Goal: Communication & Community: Connect with others

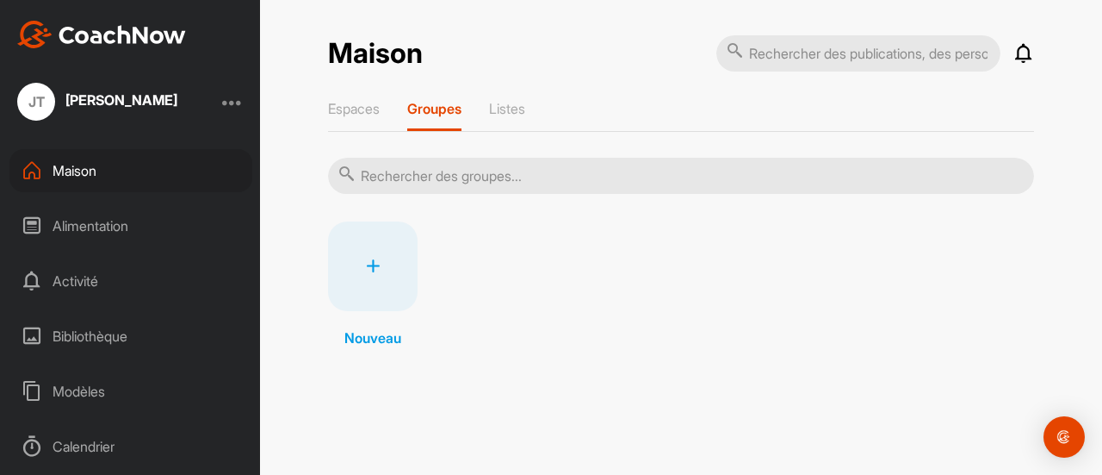
click at [90, 168] on font "Maison" at bounding box center [75, 170] width 44 height 17
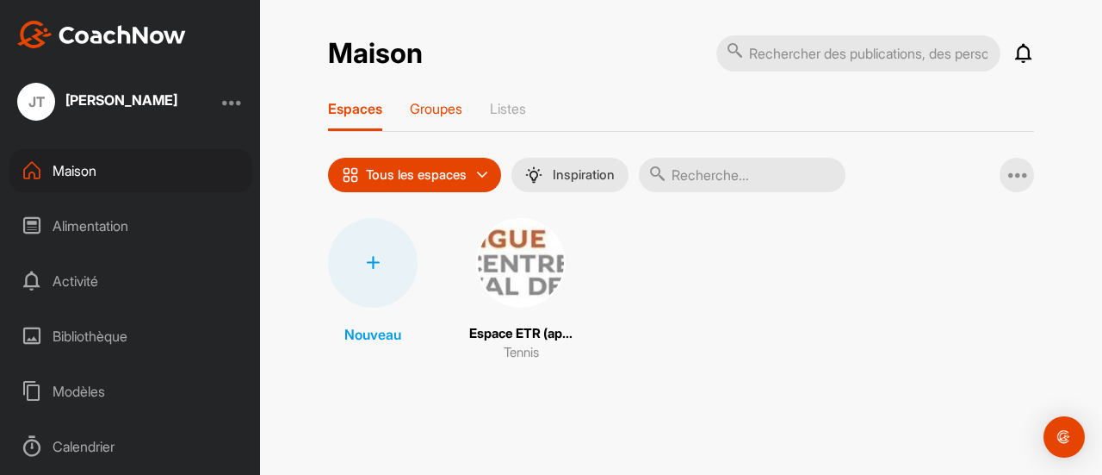
click at [459, 102] on font "Groupes" at bounding box center [436, 108] width 53 height 17
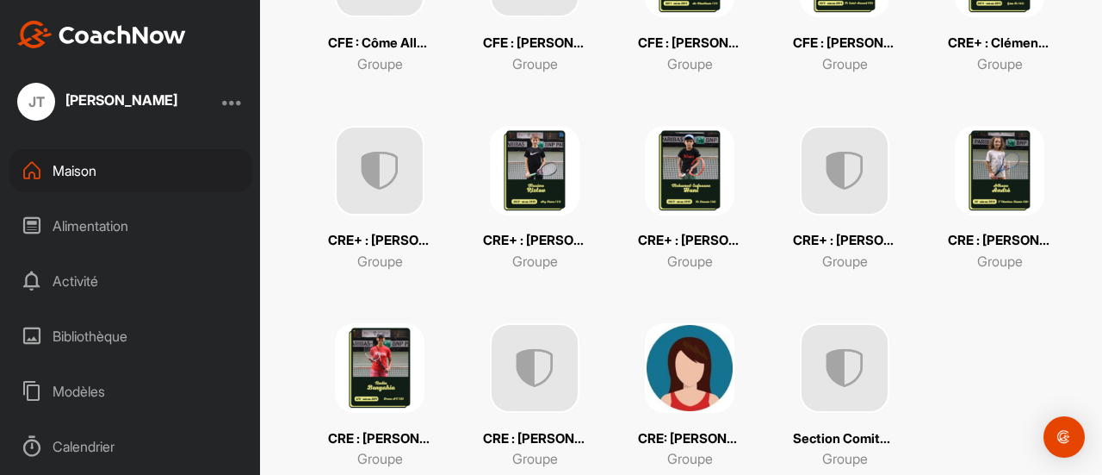
scroll to position [494, 0]
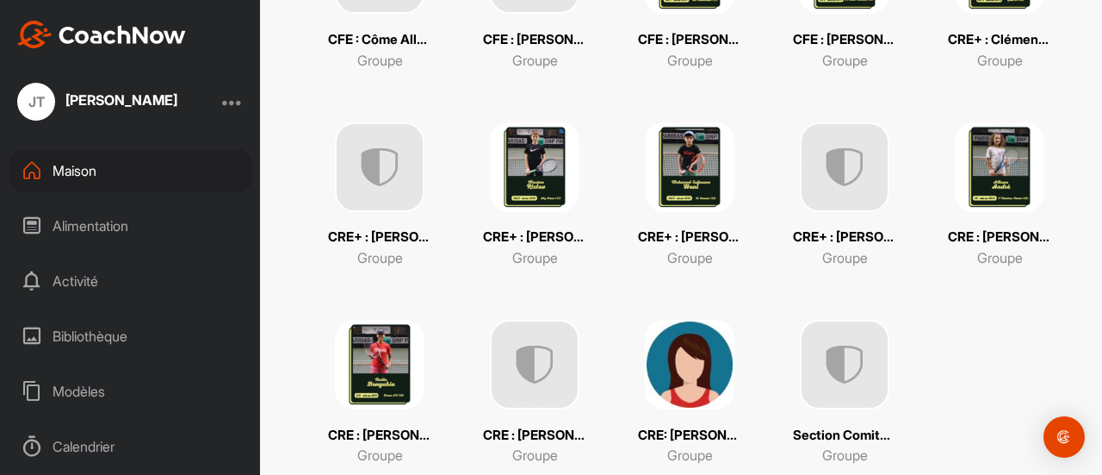
click at [544, 370] on img at bounding box center [535, 365] width 90 height 90
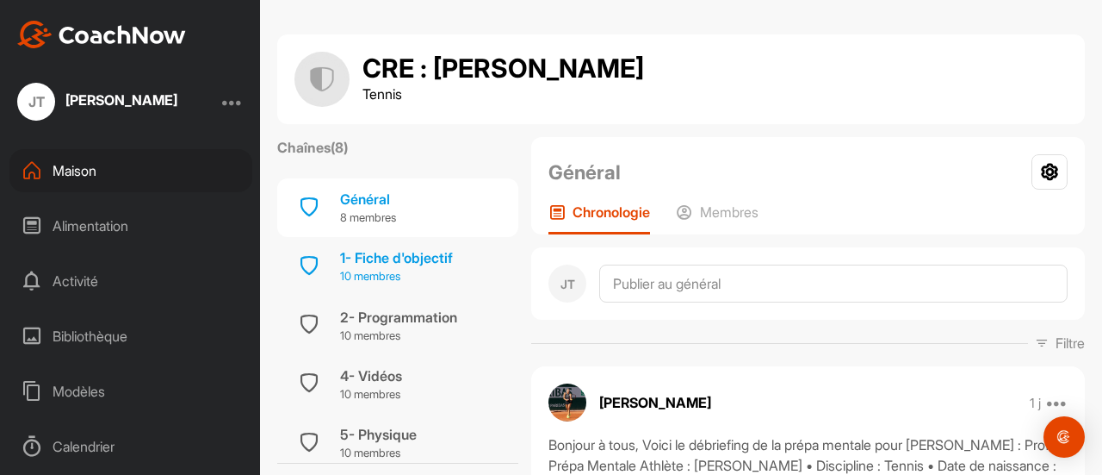
click at [429, 259] on font "1- Fiche d'objectif" at bounding box center [396, 257] width 113 height 17
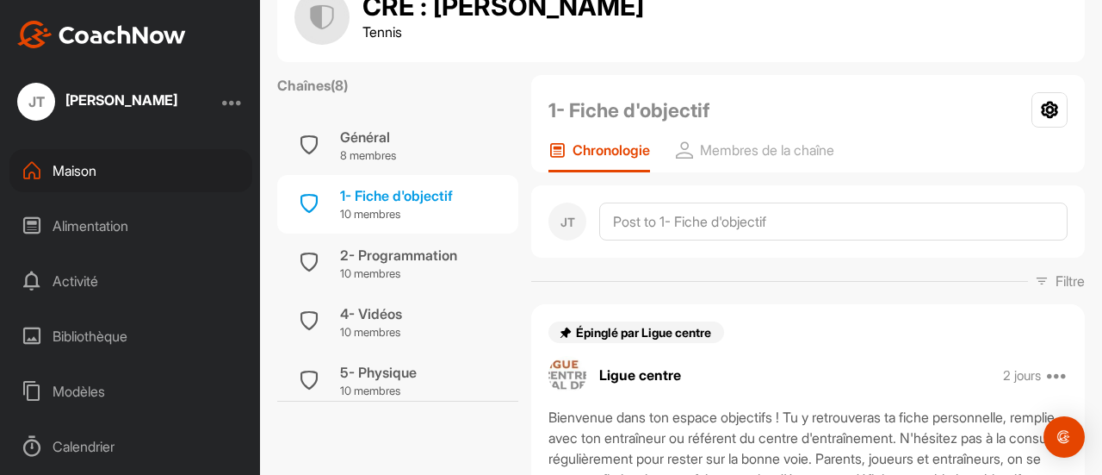
scroll to position [29, 0]
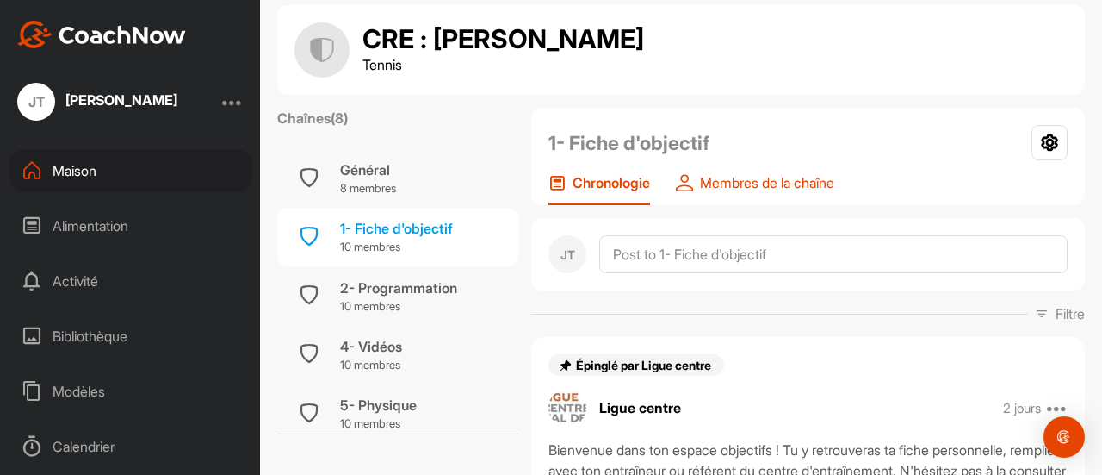
click at [810, 179] on font "Membres de la chaîne" at bounding box center [767, 182] width 134 height 17
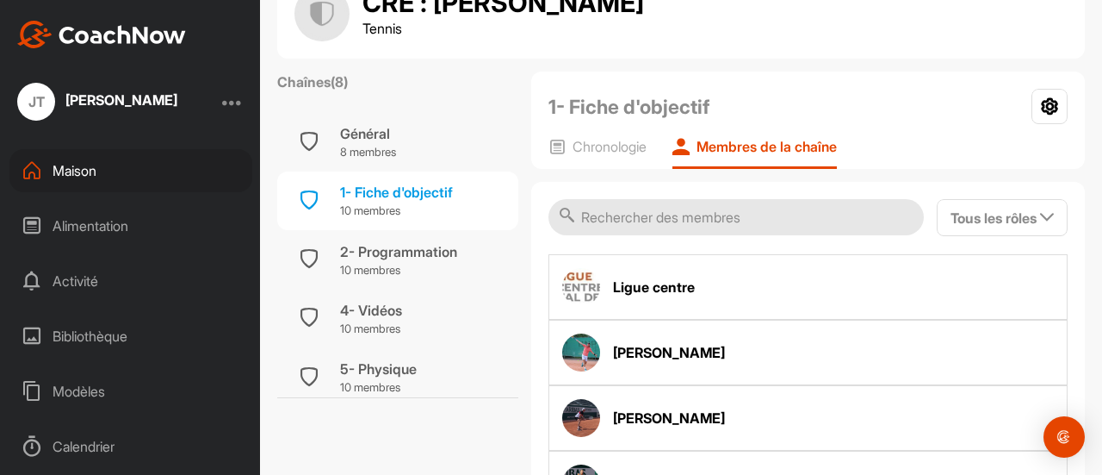
scroll to position [30, 0]
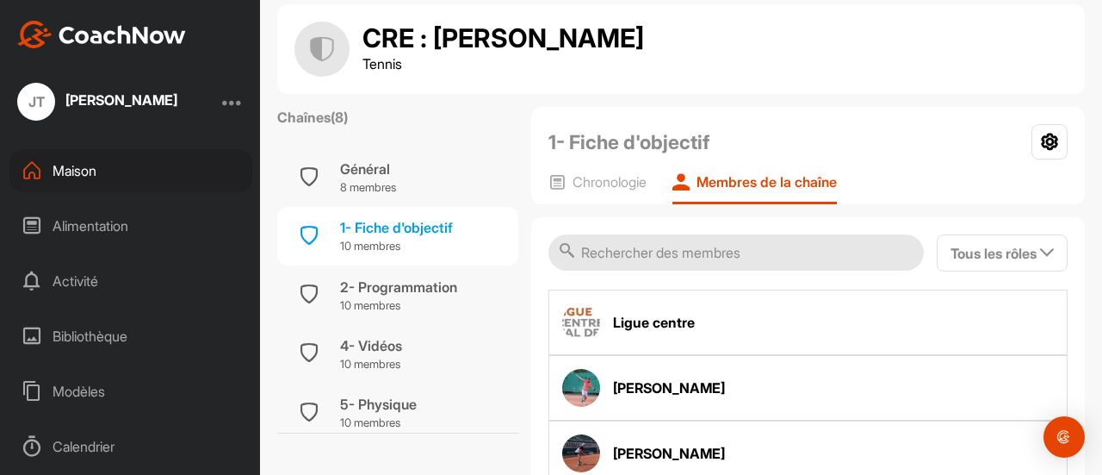
click at [760, 252] on input "text" at bounding box center [737, 252] width 376 height 36
click at [1033, 140] on icon at bounding box center [1050, 141] width 36 height 35
click at [1032, 258] on span "Tous les rôles" at bounding box center [1002, 253] width 103 height 17
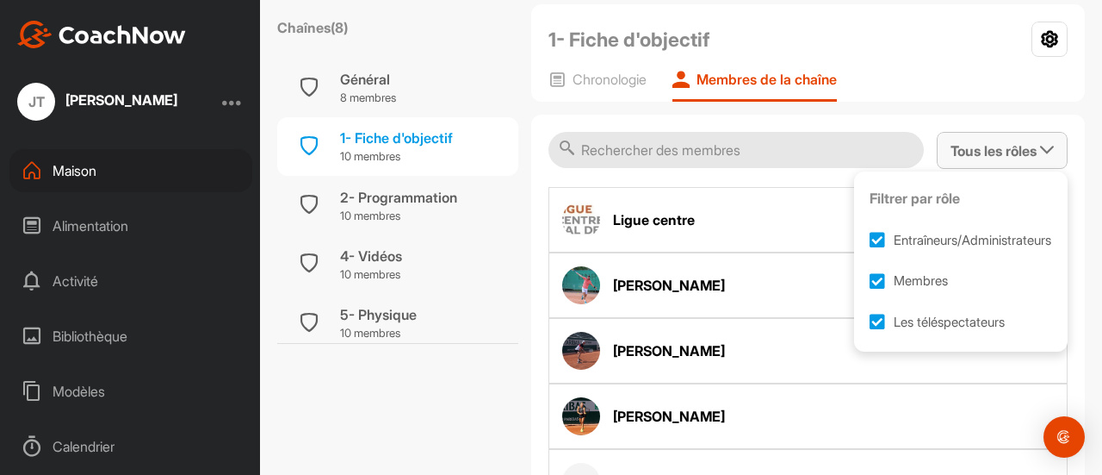
scroll to position [0, 0]
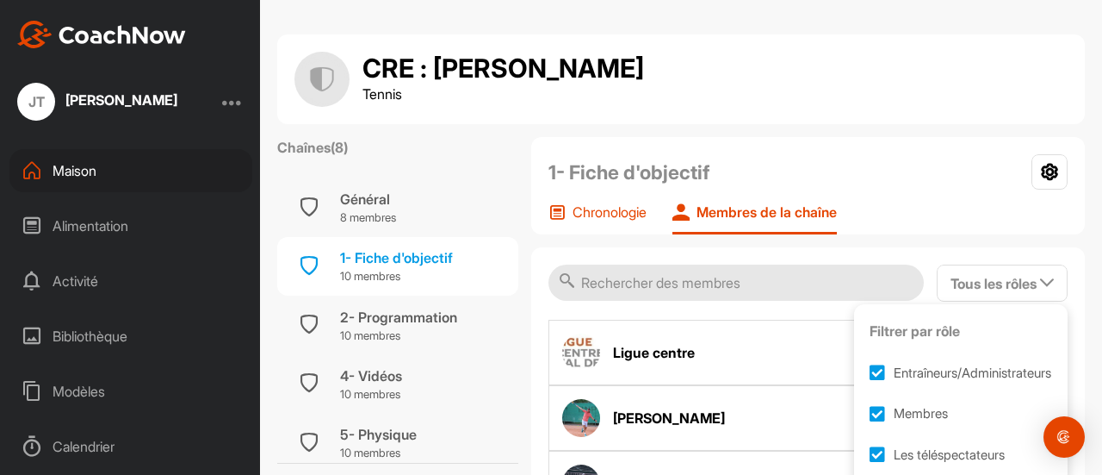
click at [620, 211] on font "Chronologie" at bounding box center [610, 211] width 74 height 17
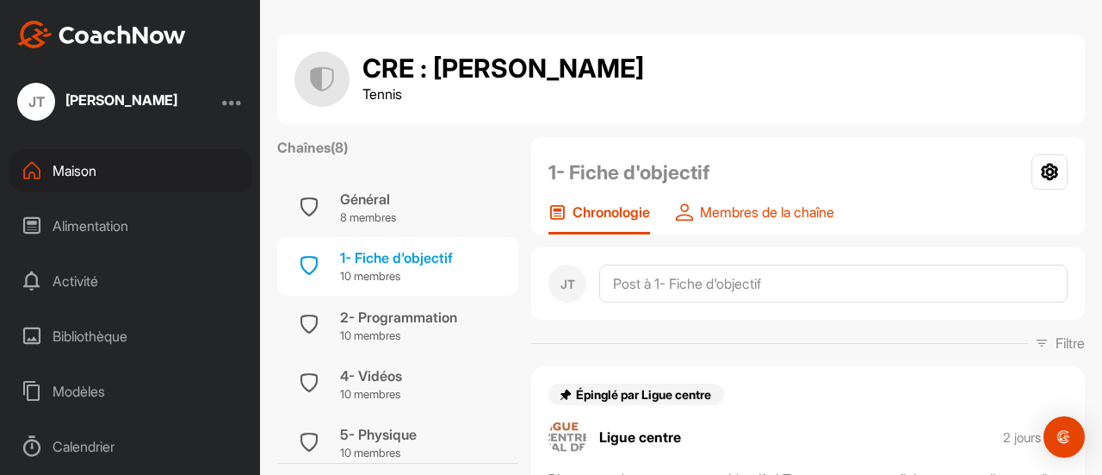
click at [754, 212] on font "Membres de la chaîne" at bounding box center [767, 211] width 134 height 17
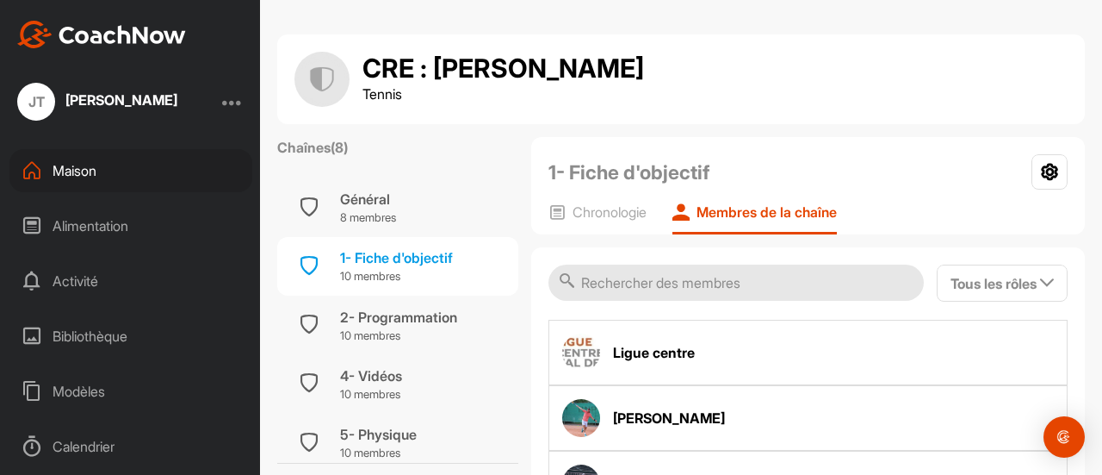
click at [783, 280] on input "text" at bounding box center [737, 282] width 376 height 36
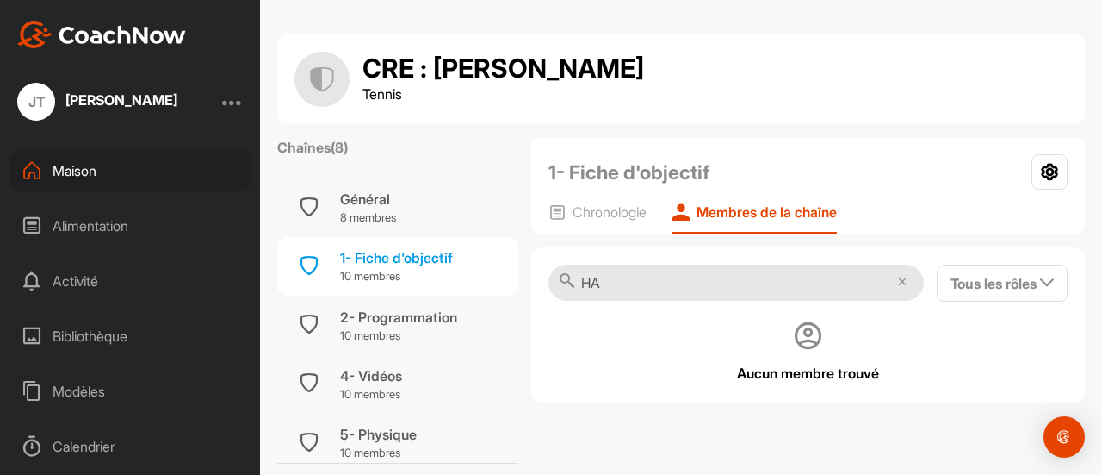
type input "H"
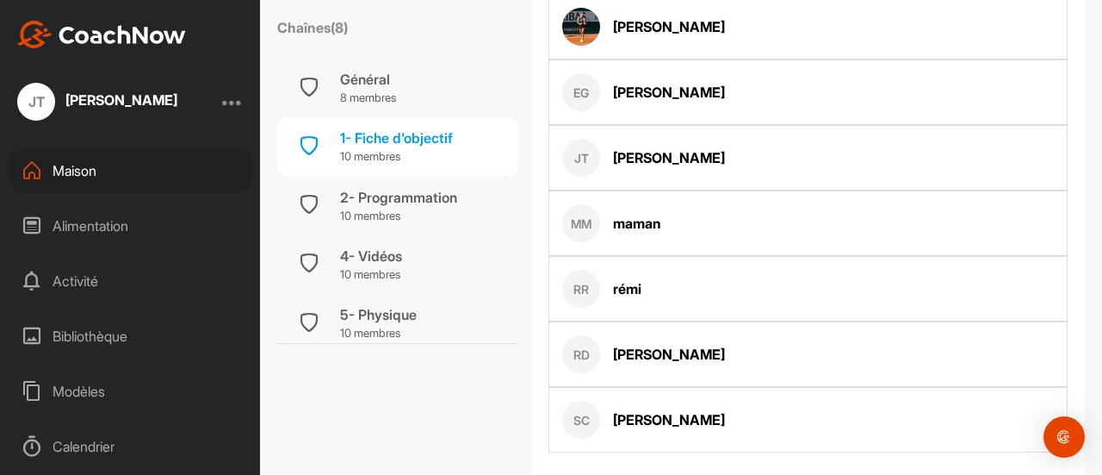
scroll to position [543, 0]
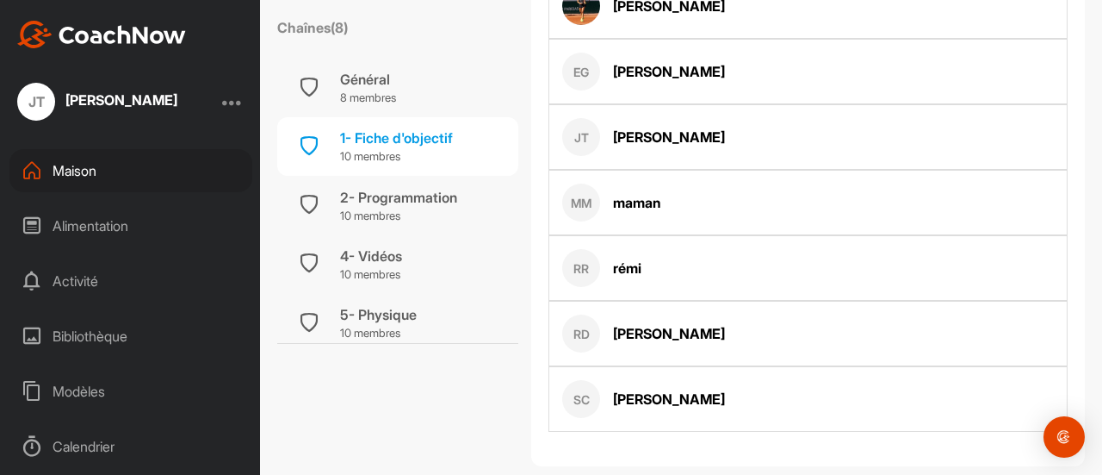
click at [581, 202] on font "MM" at bounding box center [581, 203] width 21 height 15
click at [658, 194] on font "maman" at bounding box center [637, 202] width 48 height 17
click at [236, 101] on div at bounding box center [232, 101] width 21 height 21
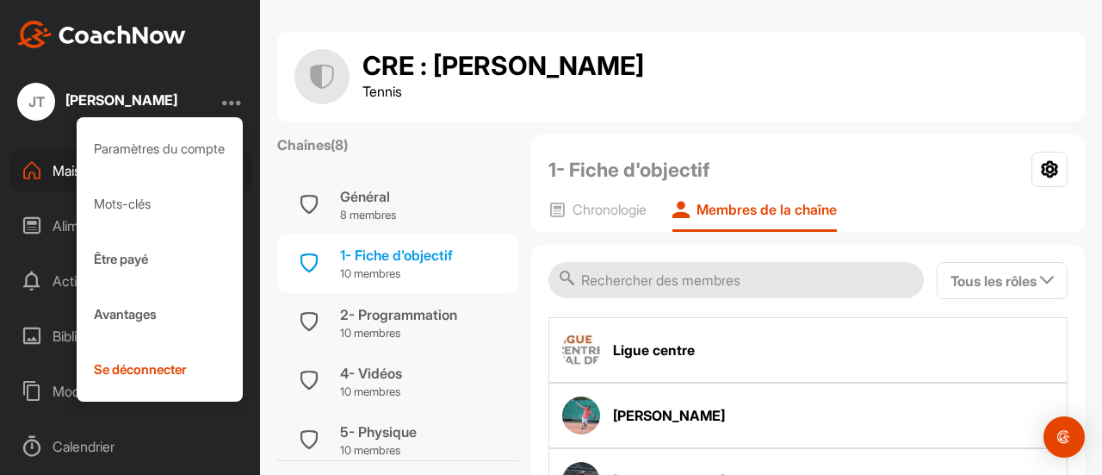
scroll to position [0, 0]
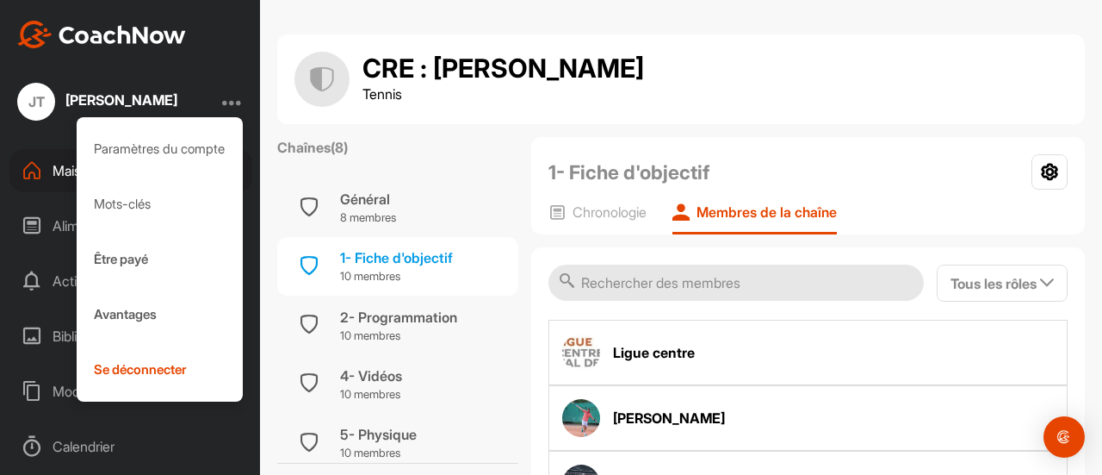
click at [318, 151] on font "Chaînes" at bounding box center [303, 147] width 53 height 17
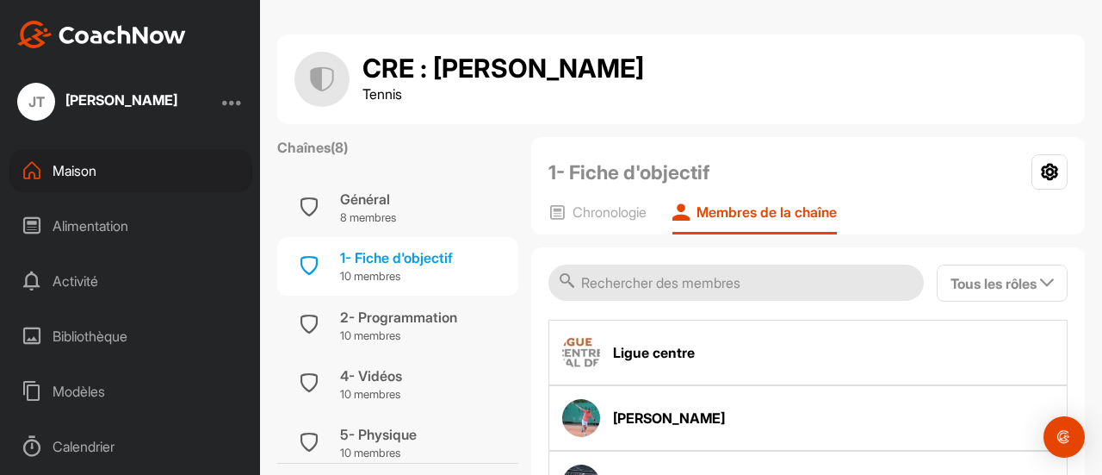
click at [87, 177] on font "Maison" at bounding box center [75, 170] width 44 height 17
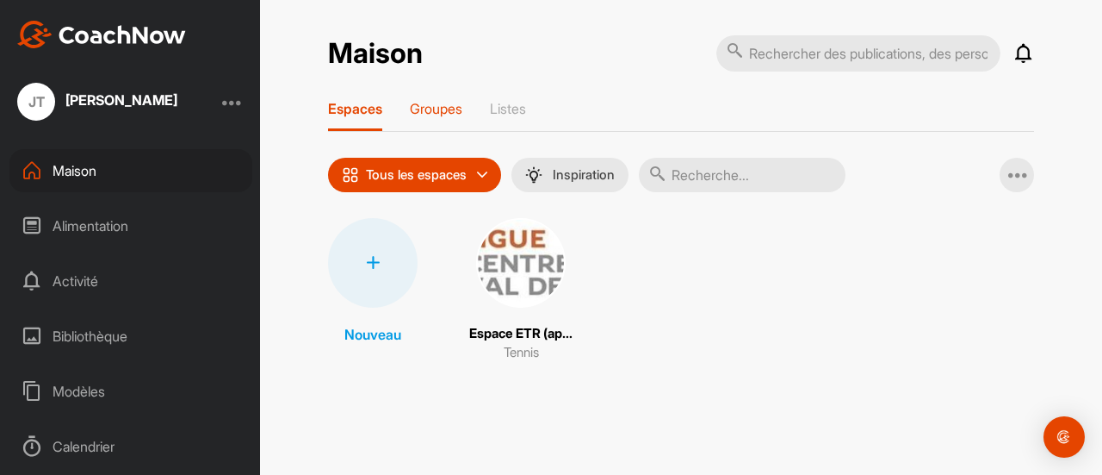
click at [441, 108] on font "Groupes" at bounding box center [436, 108] width 53 height 17
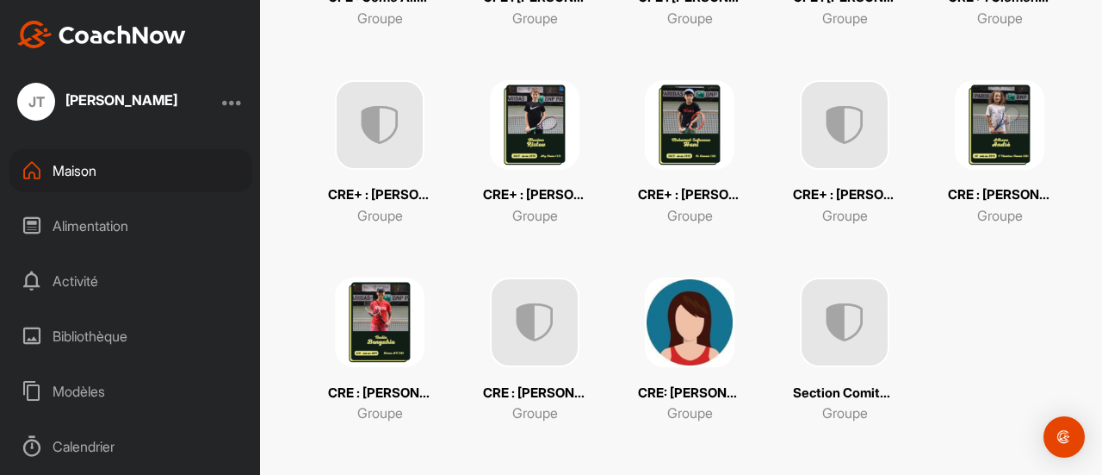
scroll to position [539, 0]
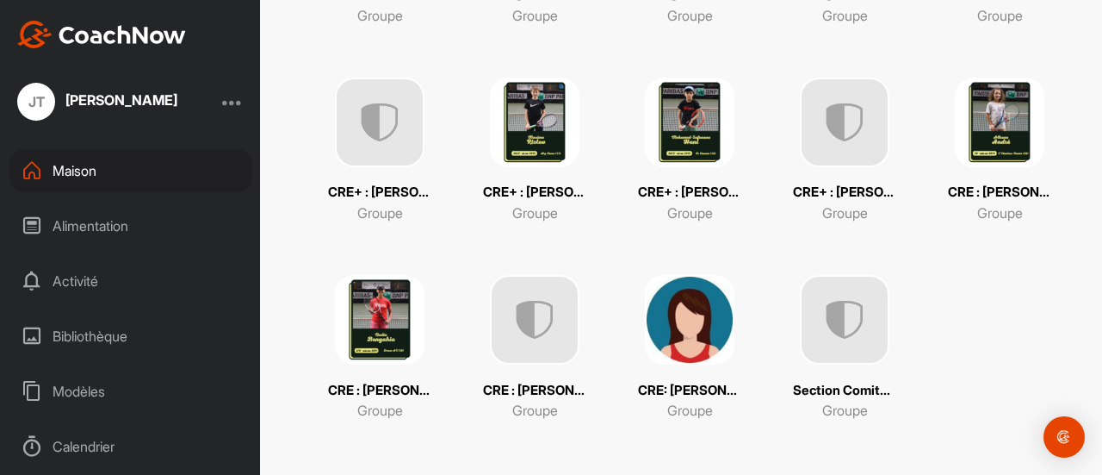
click at [537, 351] on img at bounding box center [535, 320] width 90 height 90
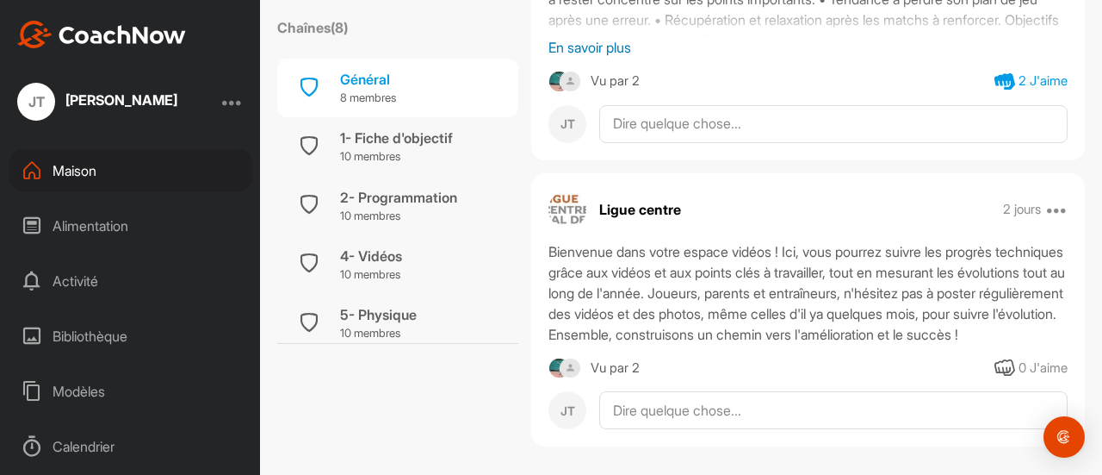
scroll to position [612, 0]
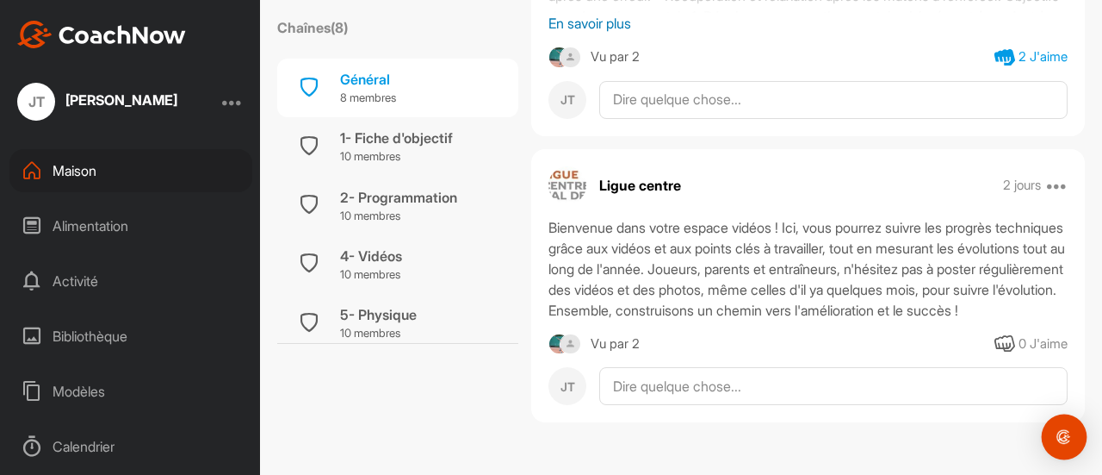
click at [1053, 443] on div "Ouvrir Intercom Messenger" at bounding box center [1065, 437] width 46 height 46
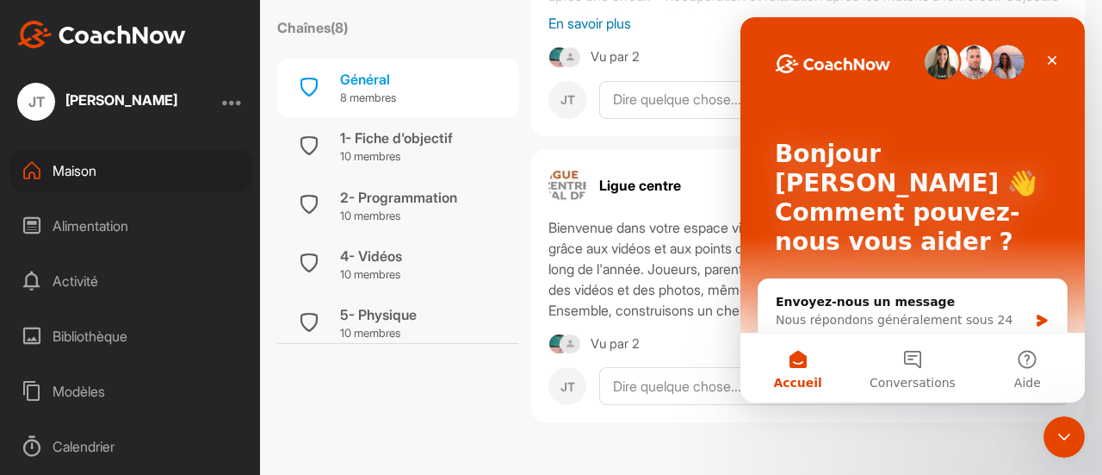
scroll to position [0, 0]
click at [1055, 59] on icon "Fermer" at bounding box center [1053, 60] width 14 height 14
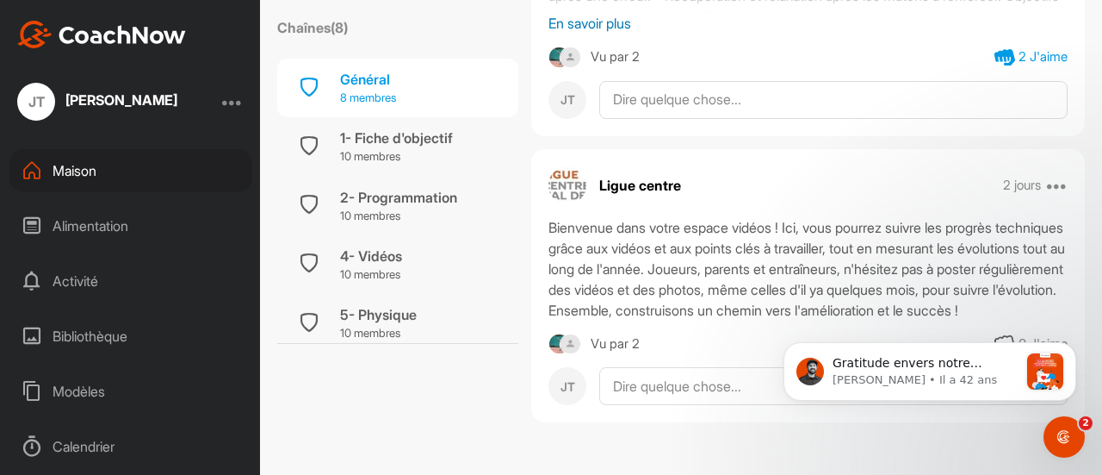
click at [363, 78] on font "Général" at bounding box center [365, 79] width 50 height 17
click at [365, 100] on font "8 membres" at bounding box center [368, 97] width 56 height 14
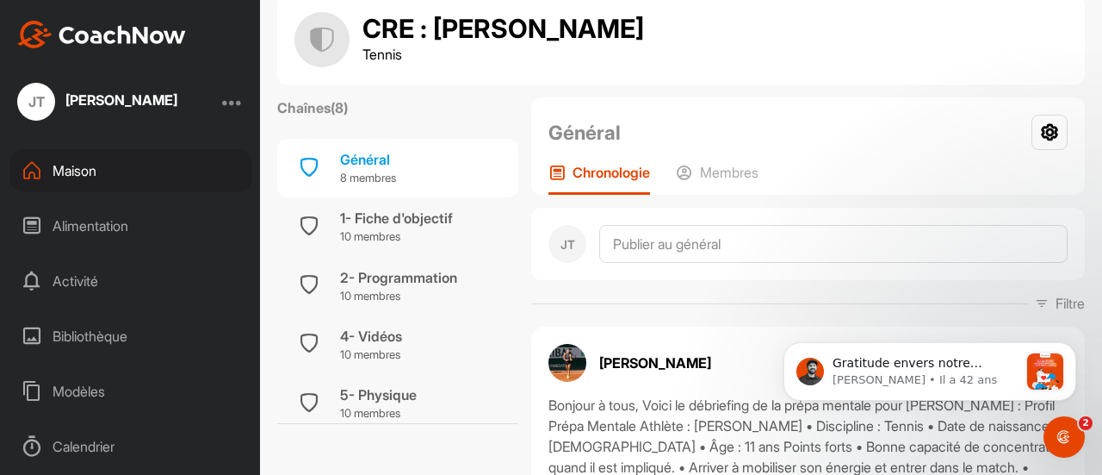
scroll to position [37, 0]
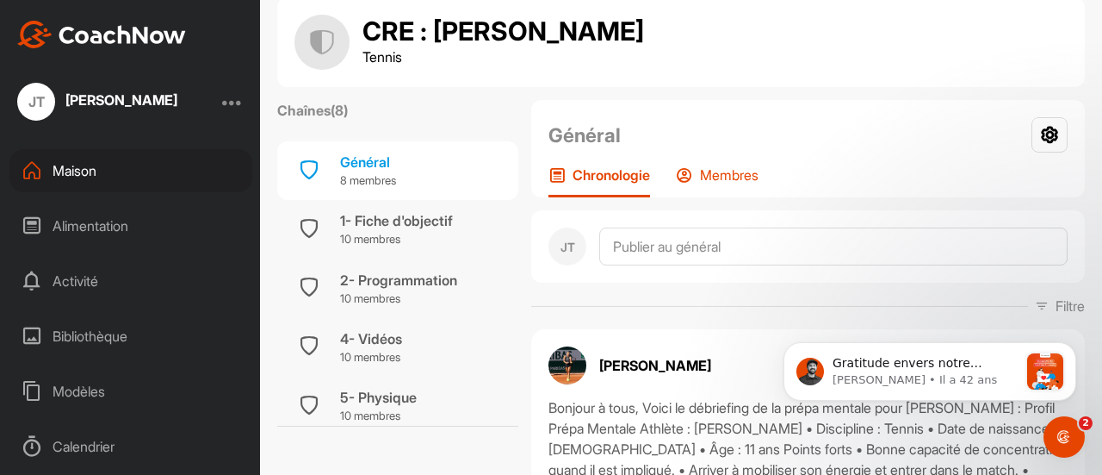
click at [727, 175] on font "Membres" at bounding box center [729, 174] width 59 height 17
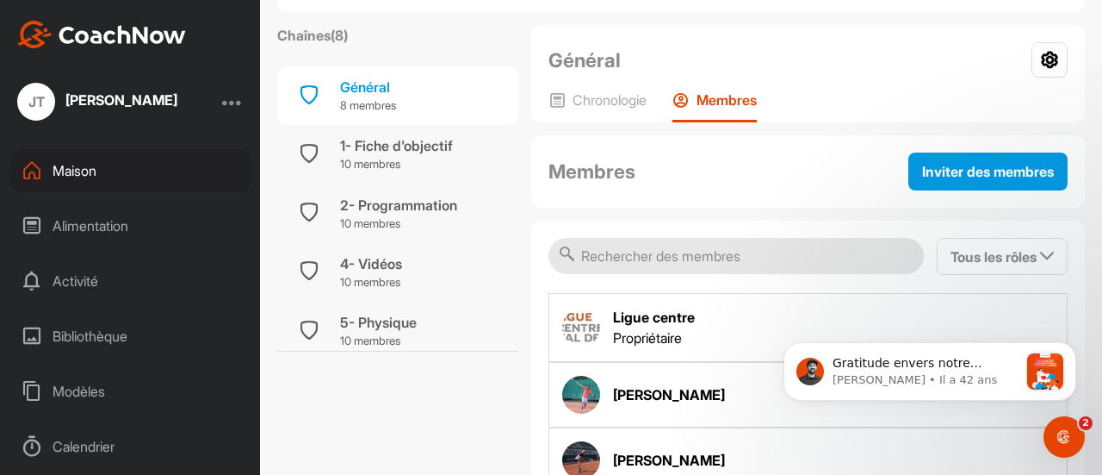
scroll to position [119, 0]
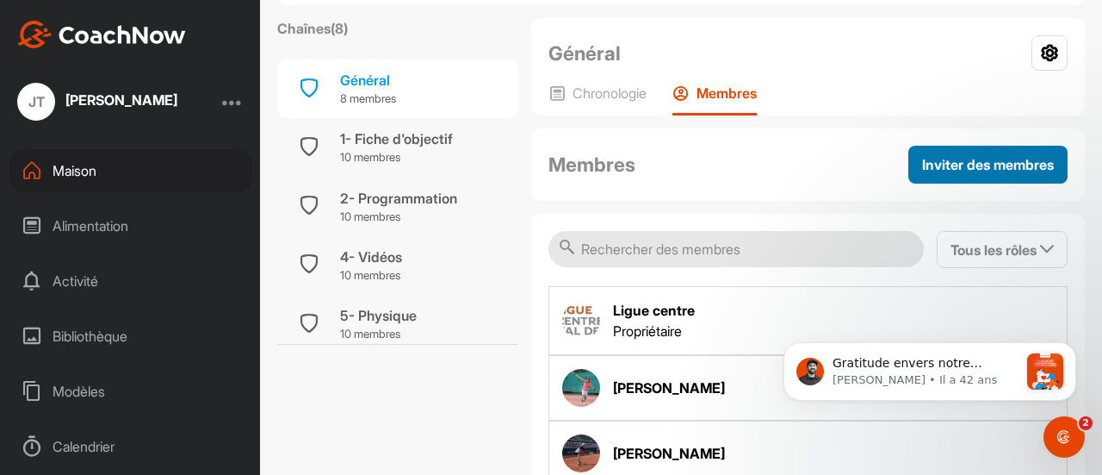
click at [939, 167] on font "Inviter des membres" at bounding box center [988, 164] width 132 height 17
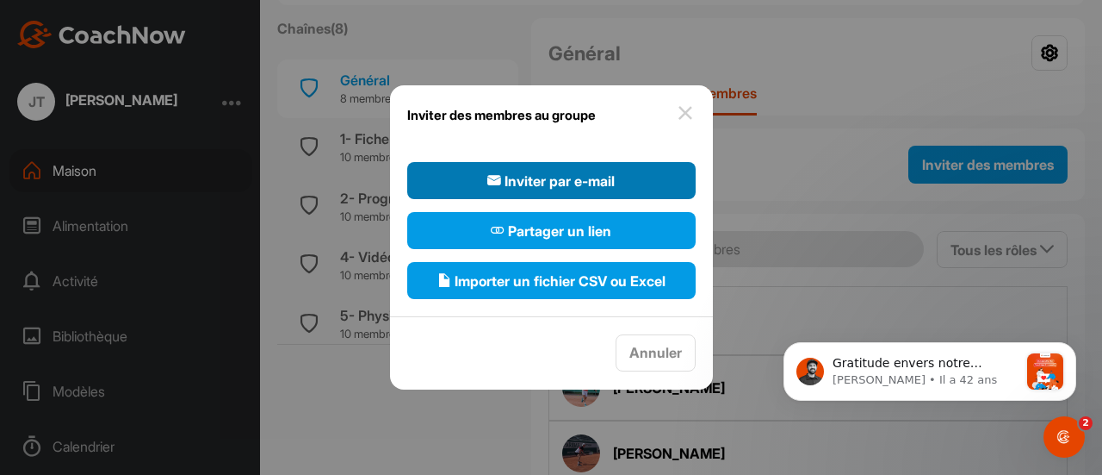
click at [562, 185] on font "Inviter par e-mail" at bounding box center [560, 180] width 110 height 17
select select"] "player"
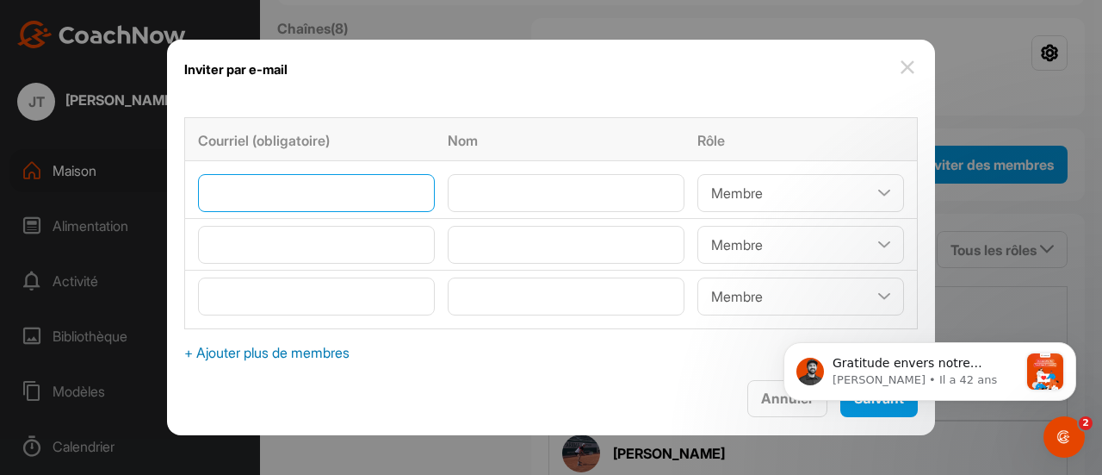
click at [357, 195] on input"] "email" at bounding box center [316, 193] width 237 height 38
click at [333, 196] on input"] "email" at bounding box center [316, 193] width 237 height 38
paste input"] "[EMAIL_ADDRESS][DOMAIN_NAME]"
type input"] "[EMAIL_ADDRESS][DOMAIN_NAME]"
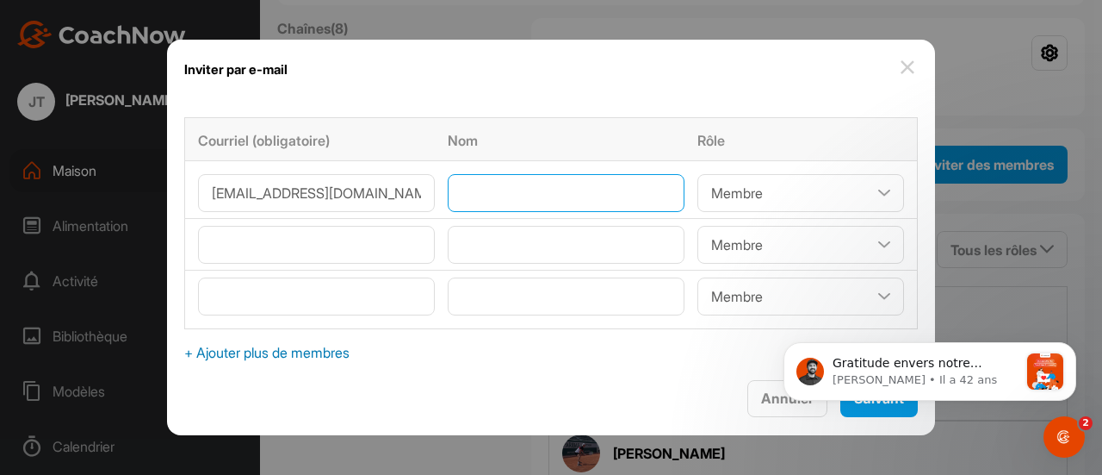
click at [503, 192] on input"] "text" at bounding box center [566, 193] width 237 height 38
type input"] "[PERSON_NAME]"
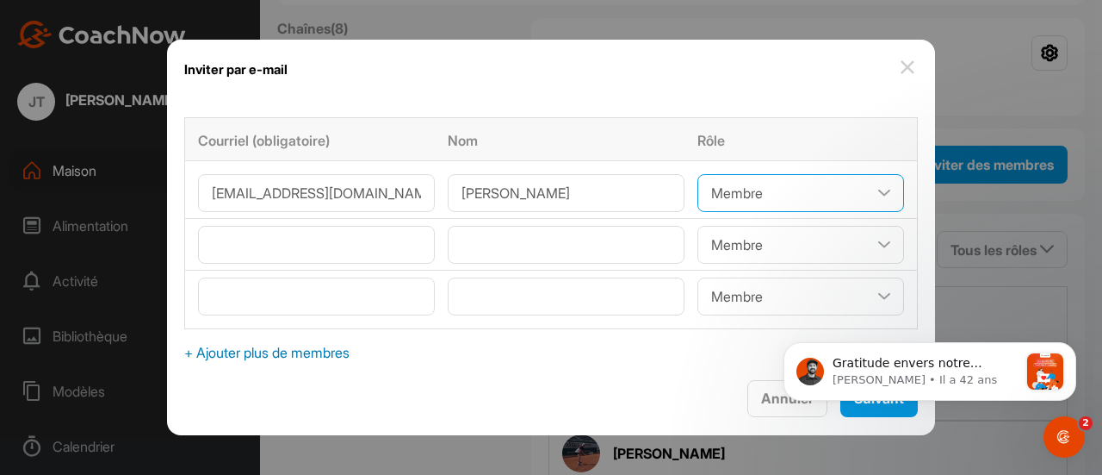
click at [867, 193] on select"] "Entraîneur/Administrateur Membre Téléspectateur" at bounding box center [801, 193] width 207 height 38
click at [868, 192] on select"] "Entraîneur/Administrateur Membre Téléspectateur" at bounding box center [801, 193] width 207 height 38
click at [862, 407] on body "Gratitude envers notre communauté CoachNow. Les fêtes de fin d'année sont toujo…" at bounding box center [930, 367] width 331 height 107
click at [1075, 350] on icon "Notification de rejet" at bounding box center [1071, 347] width 9 height 9
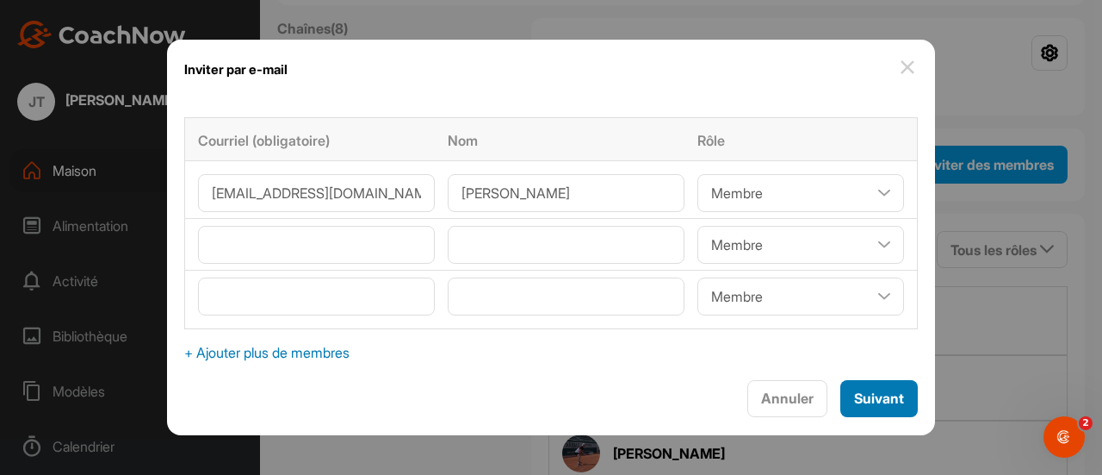
click at [869, 392] on font "Suivant" at bounding box center [879, 397] width 50 height 17
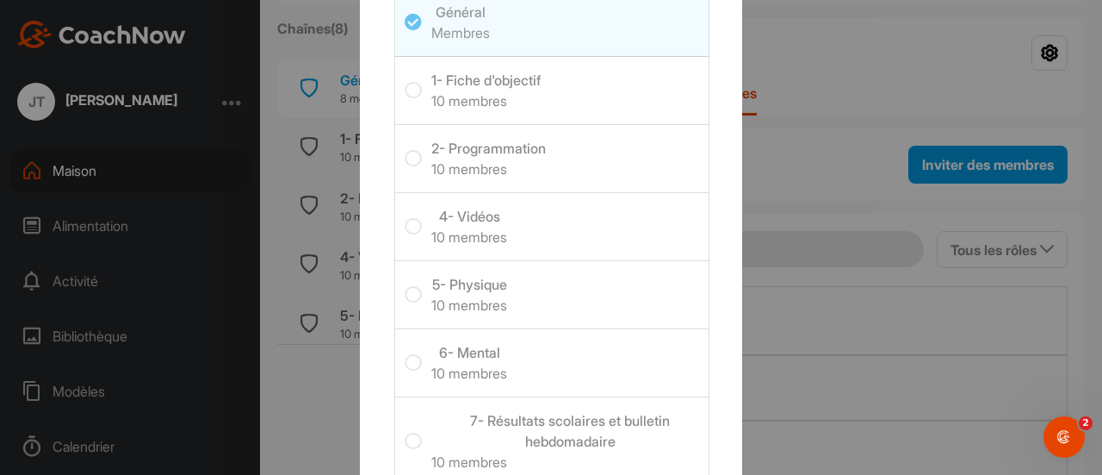
click at [405, 94] on icon at bounding box center [413, 90] width 17 height 17
click at [405, 82] on input "checkbox" at bounding box center [405, 82] width 0 height 0
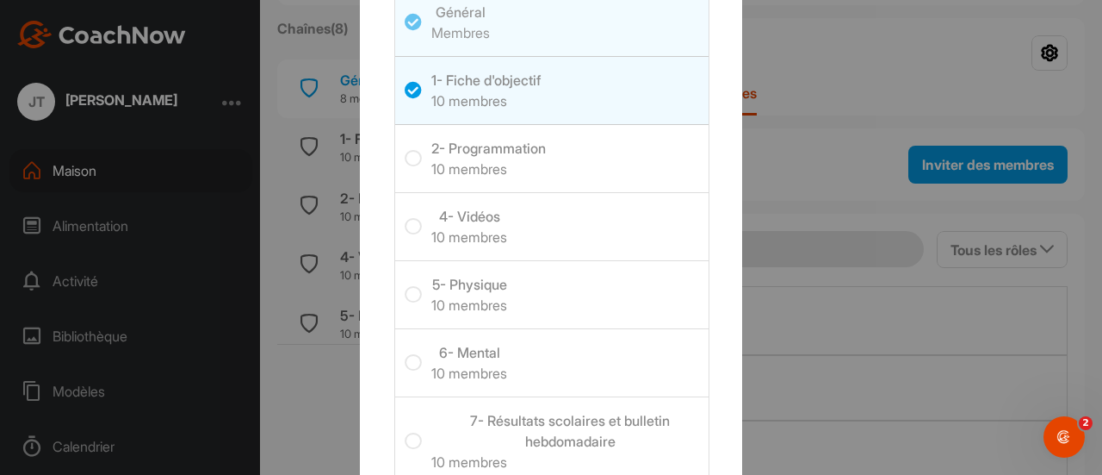
click at [405, 155] on icon at bounding box center [413, 158] width 17 height 17
click at [405, 150] on input "checkbox" at bounding box center [405, 150] width 0 height 0
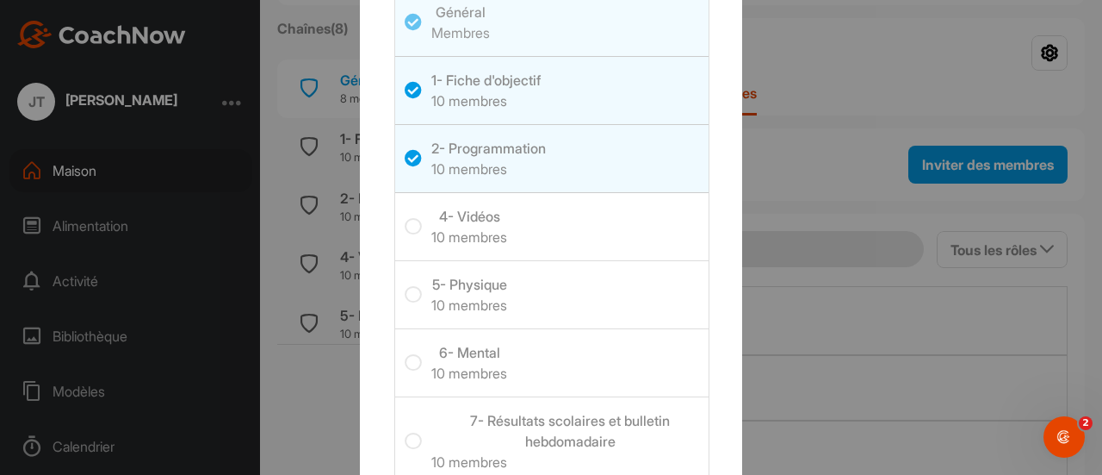
click at [405, 225] on icon at bounding box center [413, 226] width 17 height 17
click at [405, 218] on input "checkbox" at bounding box center [405, 218] width 0 height 0
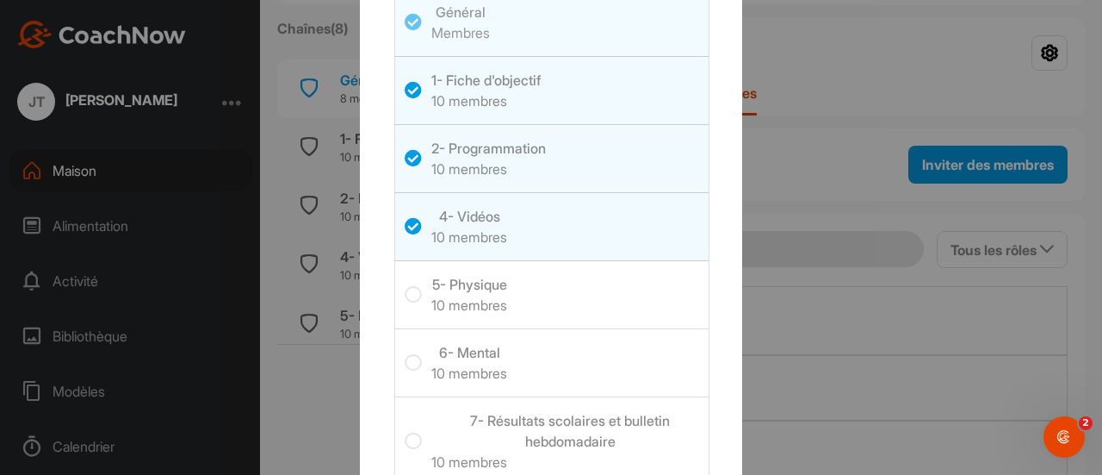
click at [405, 294] on icon at bounding box center [413, 294] width 17 height 17
click at [405, 286] on input "checkbox" at bounding box center [405, 286] width 0 height 0
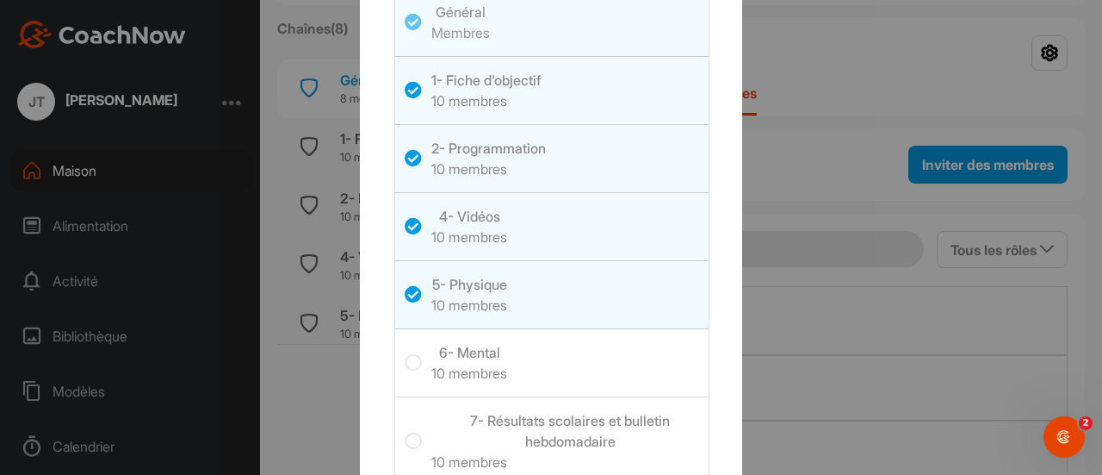
click at [405, 361] on icon at bounding box center [413, 362] width 17 height 17
click at [405, 354] on input "checkbox" at bounding box center [405, 354] width 0 height 0
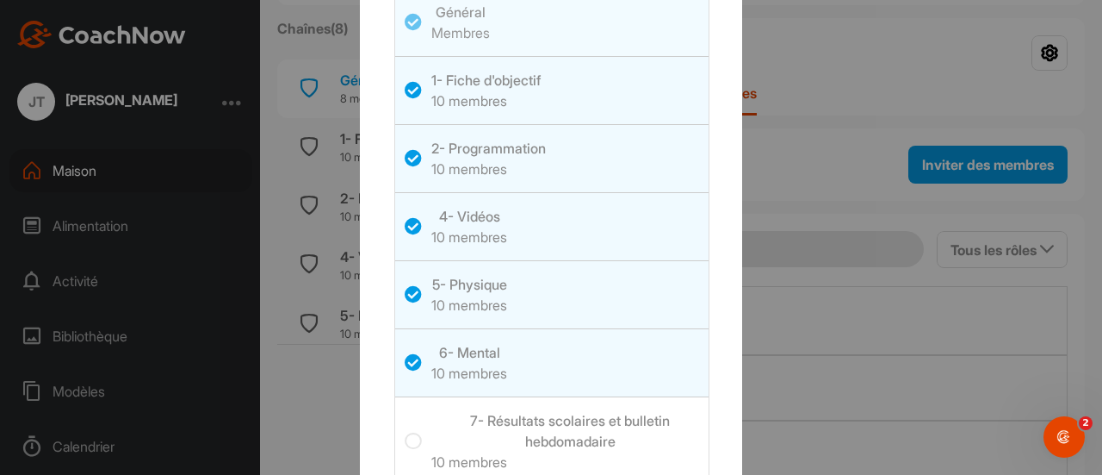
click at [405, 445] on icon at bounding box center [413, 440] width 17 height 17
click at [405, 432] on input "checkbox" at bounding box center [405, 432] width 0 height 0
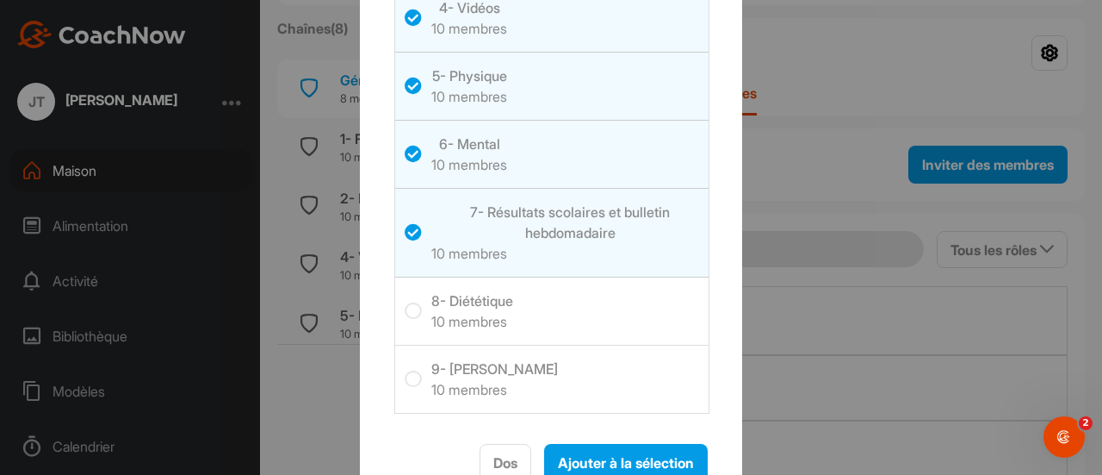
scroll to position [220, 0]
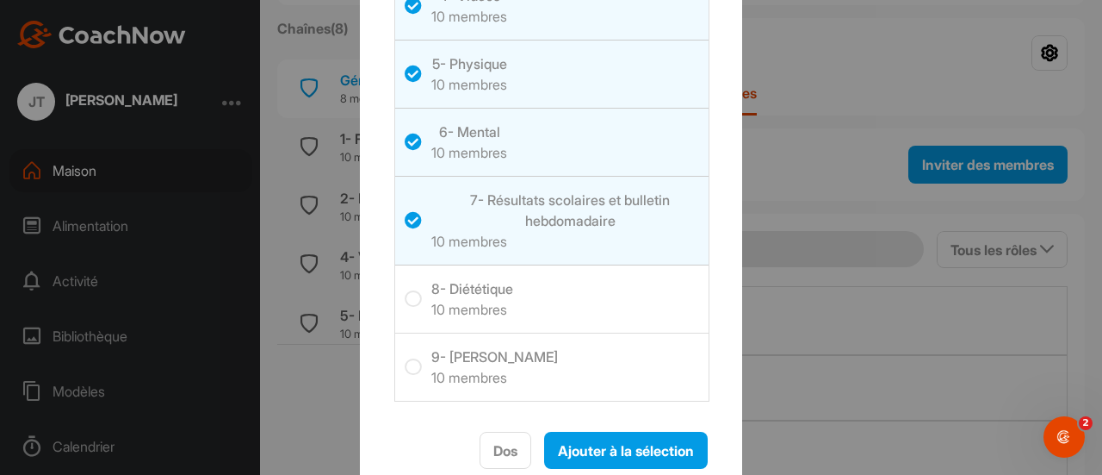
click at [405, 301] on icon at bounding box center [413, 298] width 17 height 17
click at [405, 290] on input "checkbox" at bounding box center [405, 290] width 0 height 0
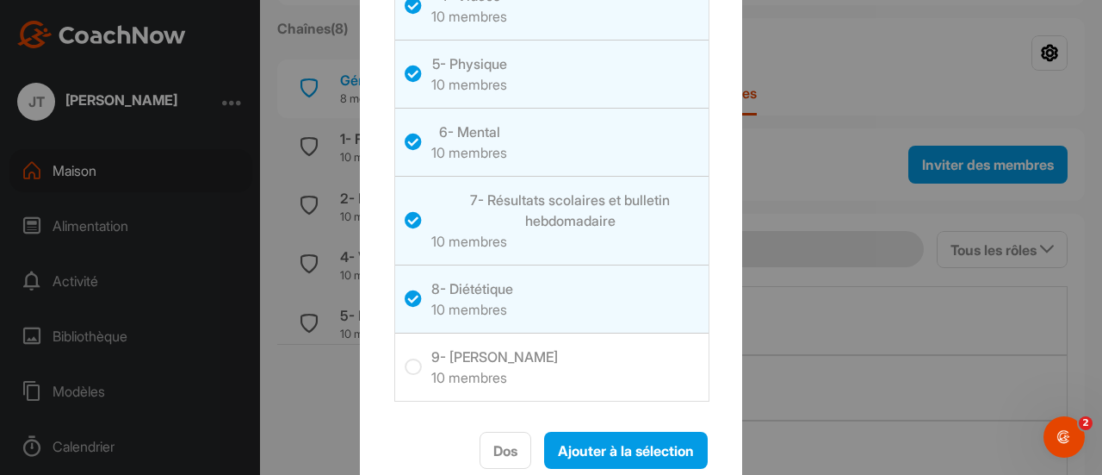
click at [405, 363] on icon at bounding box center [413, 366] width 17 height 17
click at [405, 358] on input "checkbox" at bounding box center [405, 358] width 0 height 0
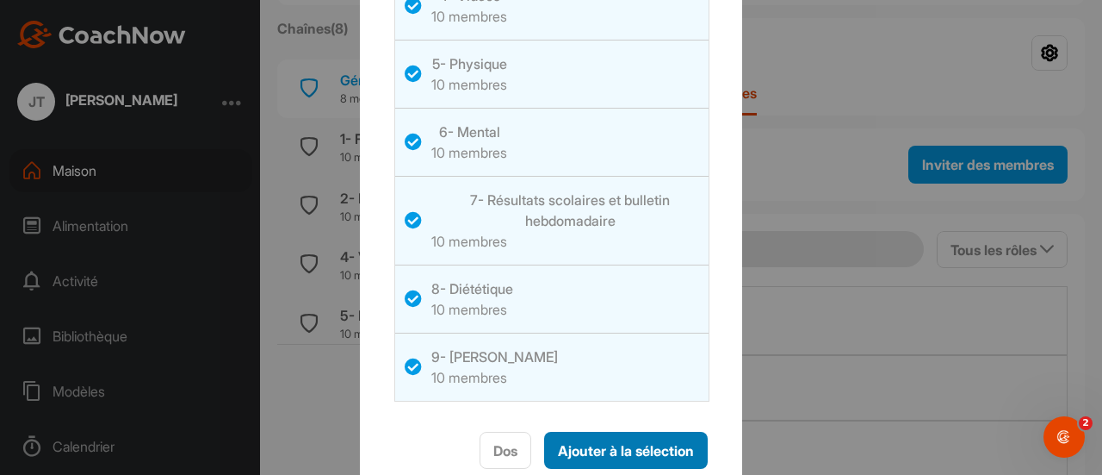
click at [617, 453] on font "Ajouter à la sélection" at bounding box center [626, 450] width 136 height 17
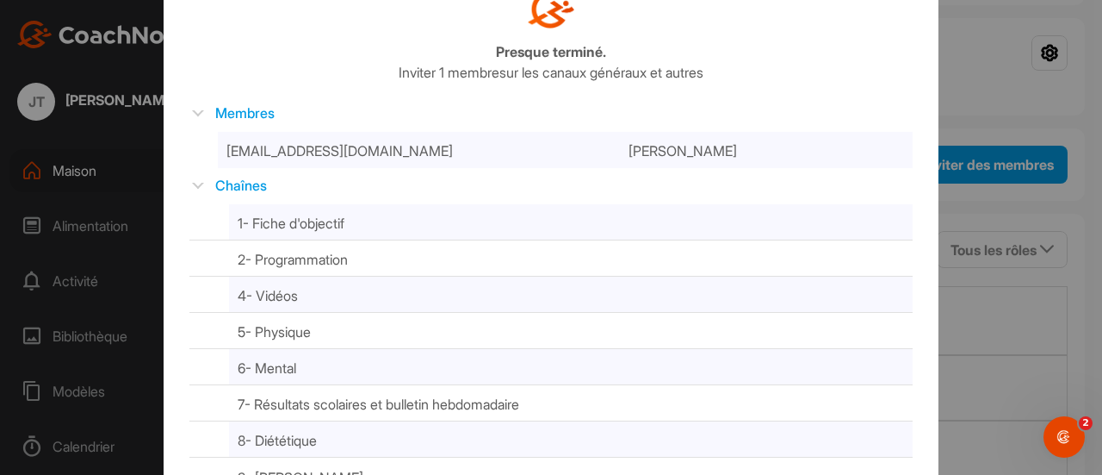
scroll to position [86, 0]
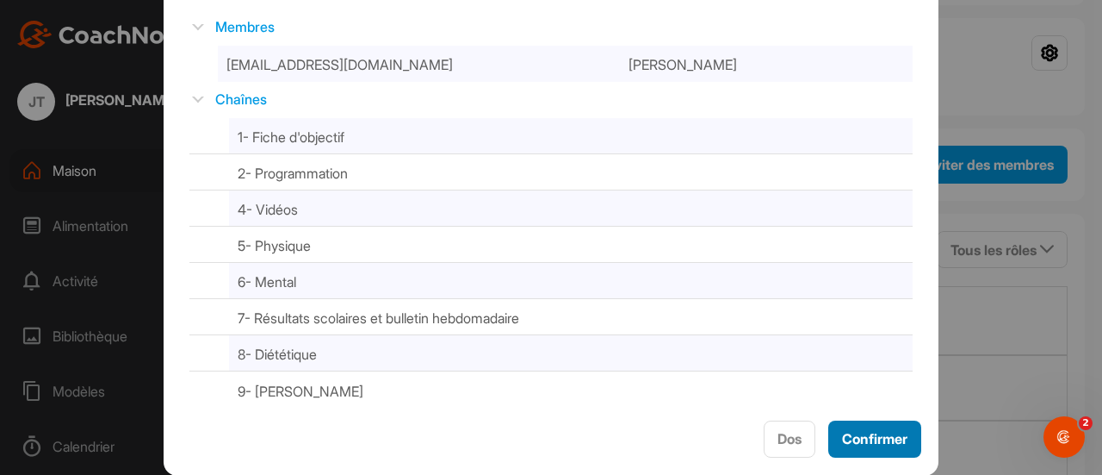
click at [864, 433] on font "Confirmer" at bounding box center [874, 438] width 65 height 17
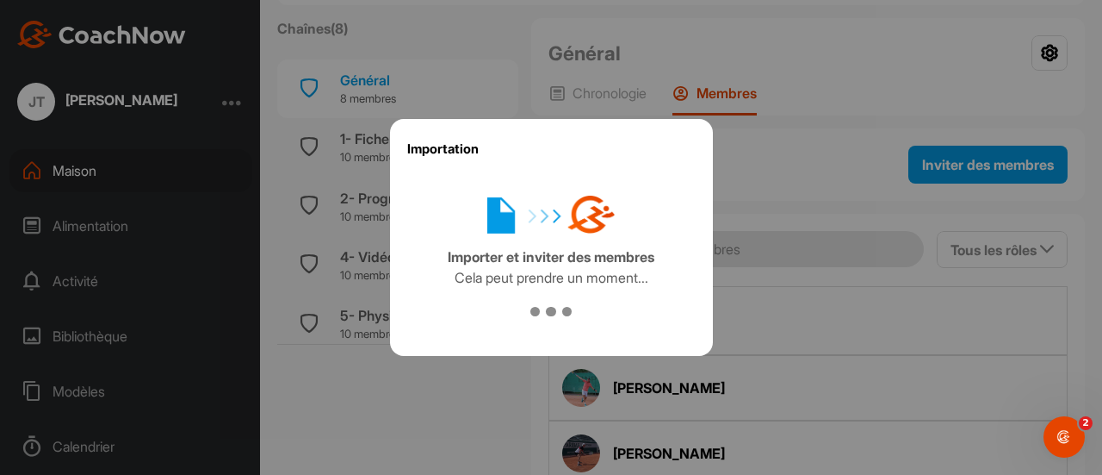
click at [324, 396] on div at bounding box center [551, 237] width 1102 height 475
click at [768, 313] on div at bounding box center [551, 237] width 1102 height 475
click at [363, 139] on div at bounding box center [551, 237] width 1102 height 475
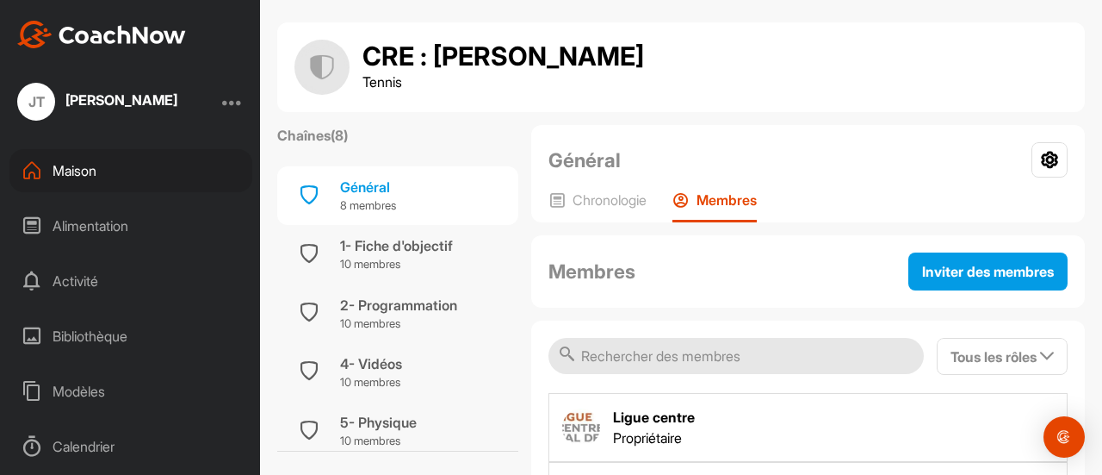
scroll to position [8, 0]
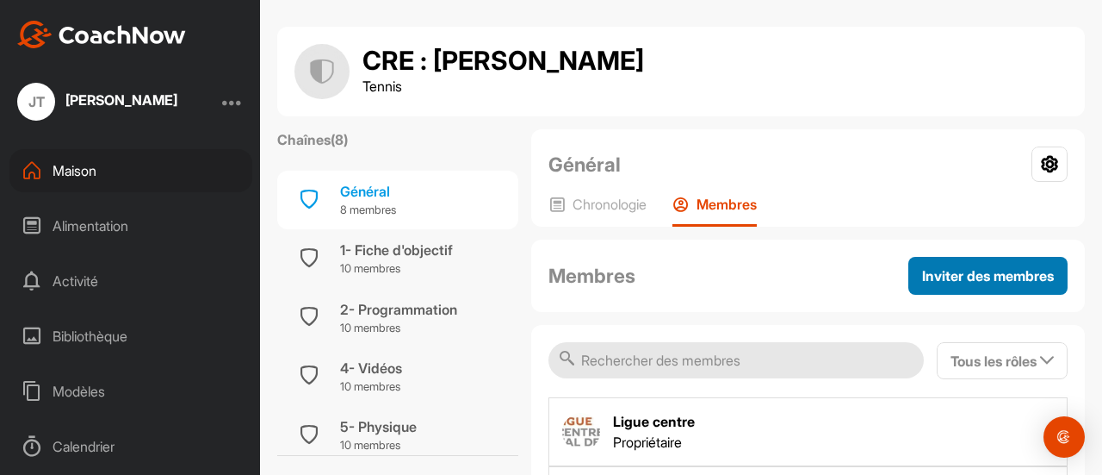
click at [932, 270] on font "Inviter des membres" at bounding box center [988, 275] width 132 height 17
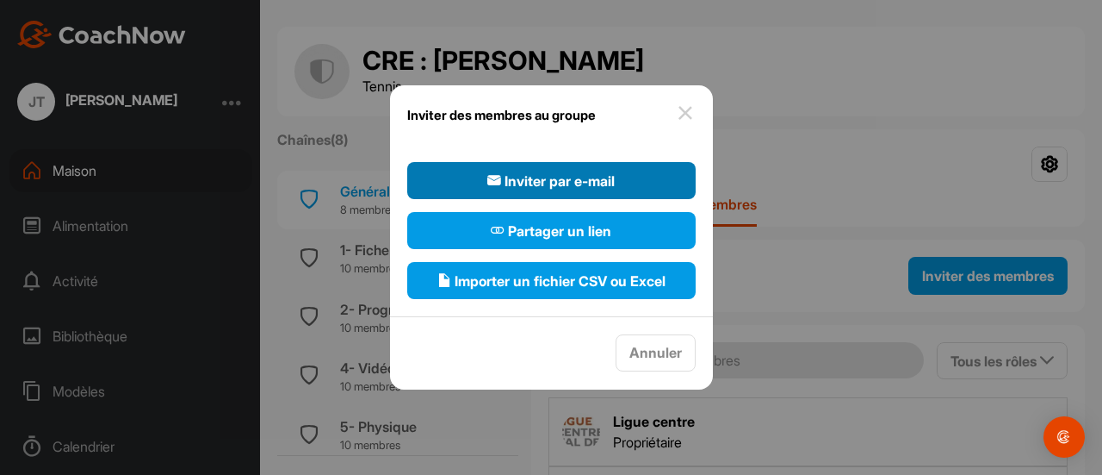
click at [496, 185] on icon "button" at bounding box center [494, 180] width 14 height 14
select select"] "player"
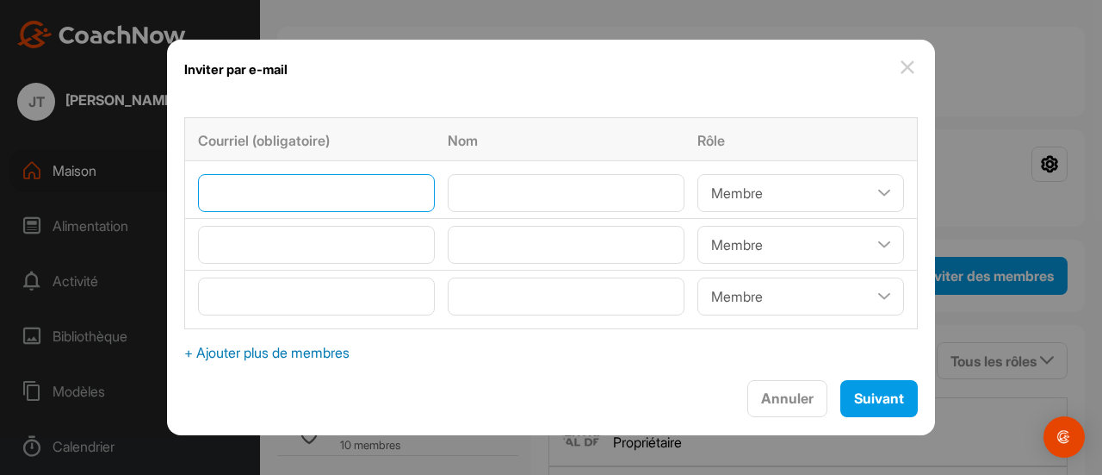
click at [346, 188] on input"] "email" at bounding box center [316, 193] width 237 height 38
type input"] "[EMAIL_ADDRESS][DOMAIN_NAME]"
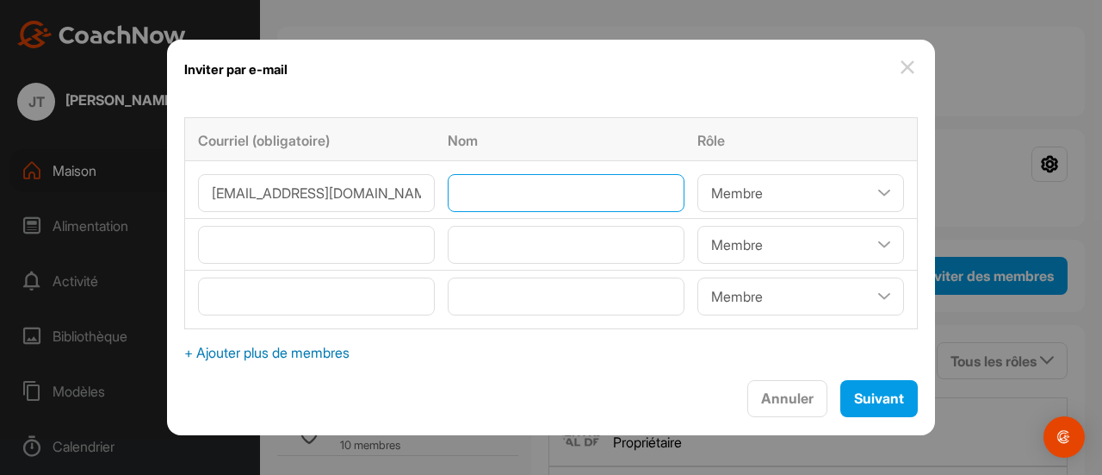
click at [506, 190] on input"] "text" at bounding box center [566, 193] width 237 height 38
type input"] "[PERSON_NAME]"
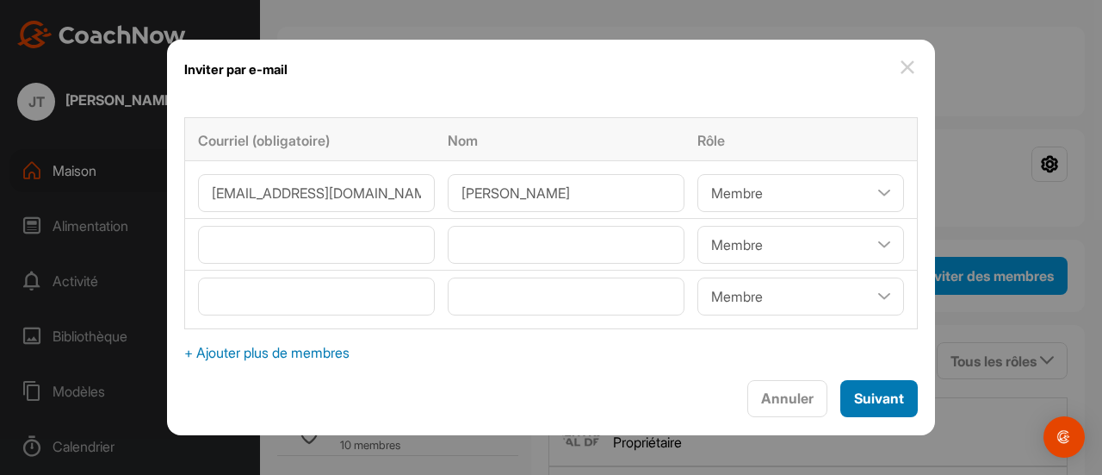
click at [897, 394] on button "Suivant" at bounding box center [880, 398] width 78 height 37
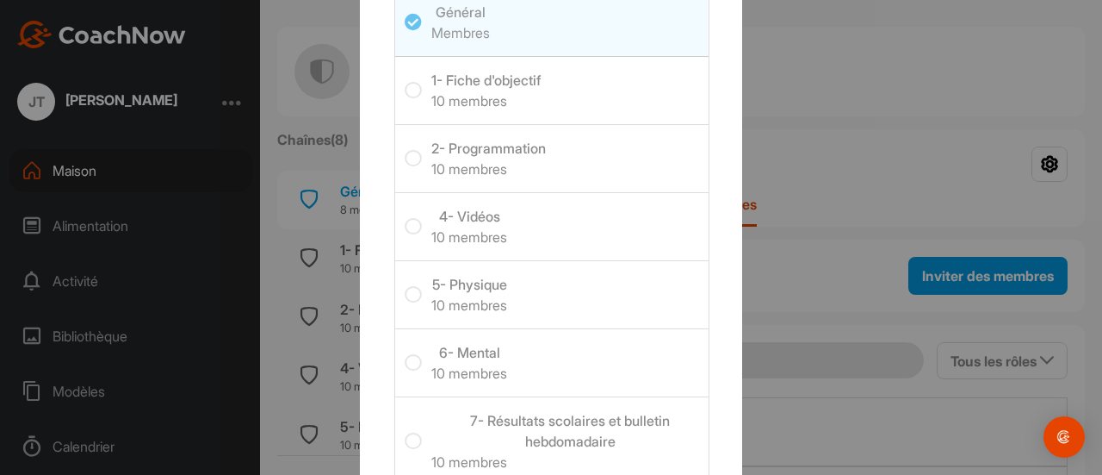
click at [405, 94] on icon at bounding box center [413, 90] width 17 height 17
click at [405, 82] on input "checkbox" at bounding box center [405, 82] width 0 height 0
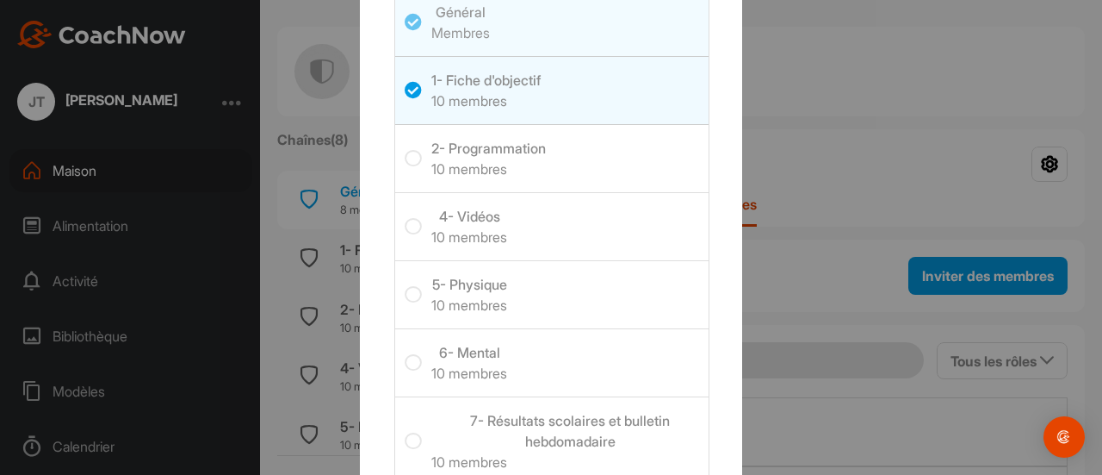
click at [405, 163] on icon at bounding box center [413, 158] width 17 height 17
click at [405, 150] on input "checkbox" at bounding box center [405, 150] width 0 height 0
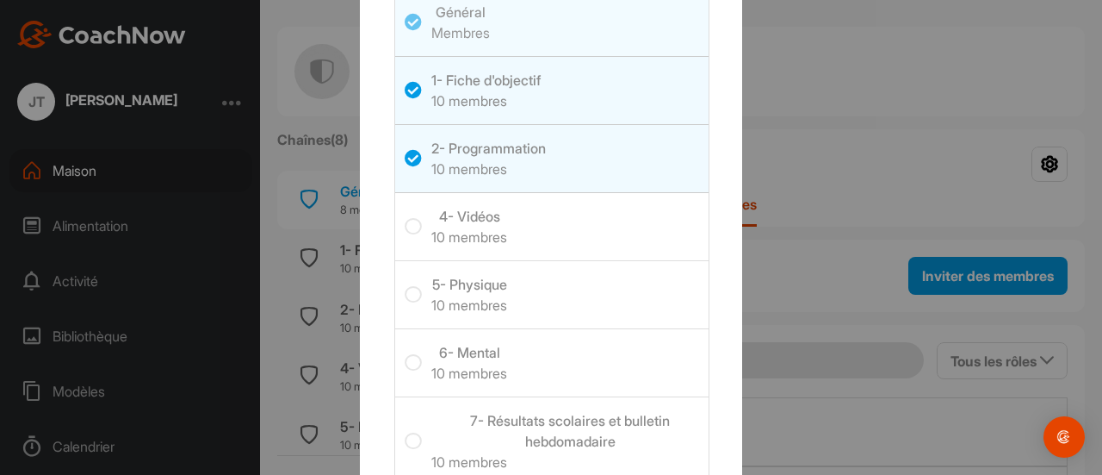
click at [405, 232] on icon at bounding box center [413, 226] width 17 height 17
click at [405, 218] on input "checkbox" at bounding box center [405, 218] width 0 height 0
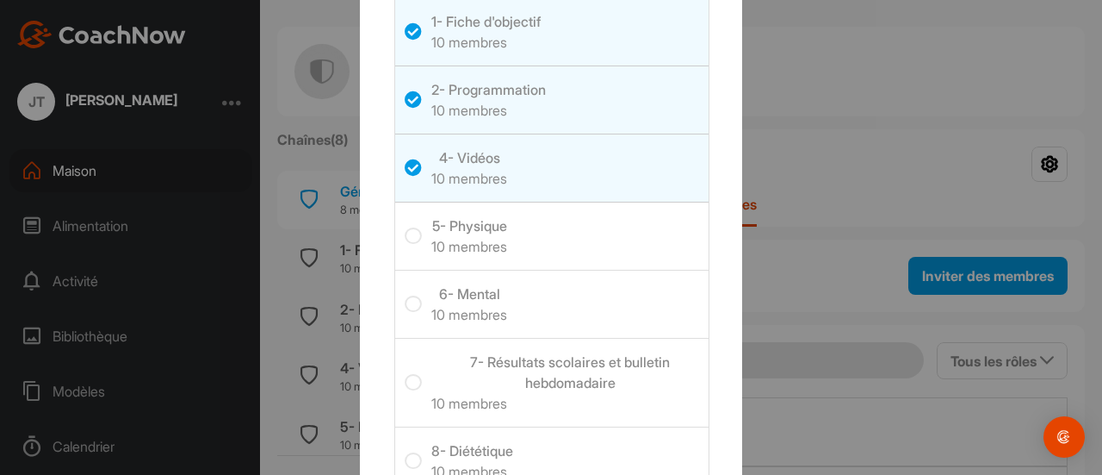
scroll to position [86, 0]
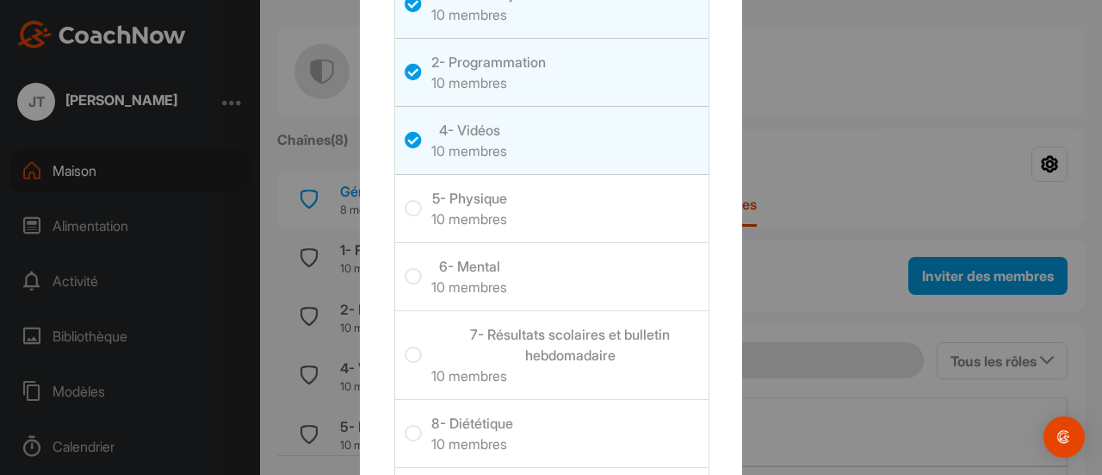
click at [405, 202] on icon at bounding box center [413, 208] width 17 height 17
click at [405, 200] on input "checkbox" at bounding box center [405, 200] width 0 height 0
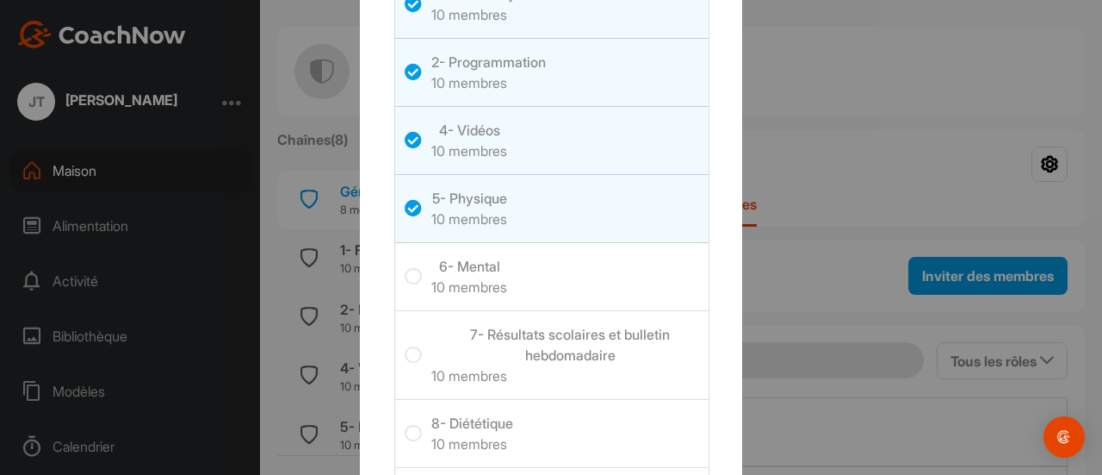
click at [405, 273] on icon at bounding box center [413, 276] width 17 height 17
click at [405, 268] on input "checkbox" at bounding box center [405, 268] width 0 height 0
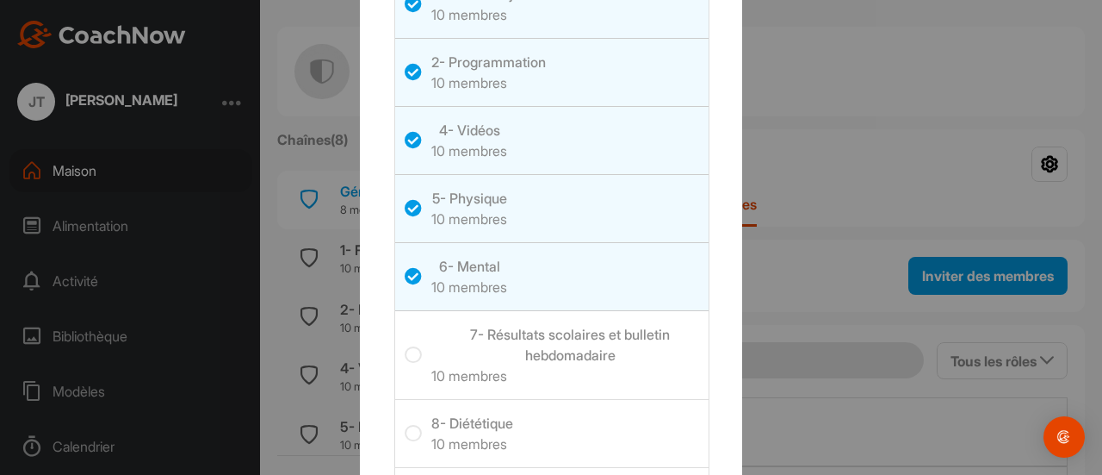
scroll to position [172, 0]
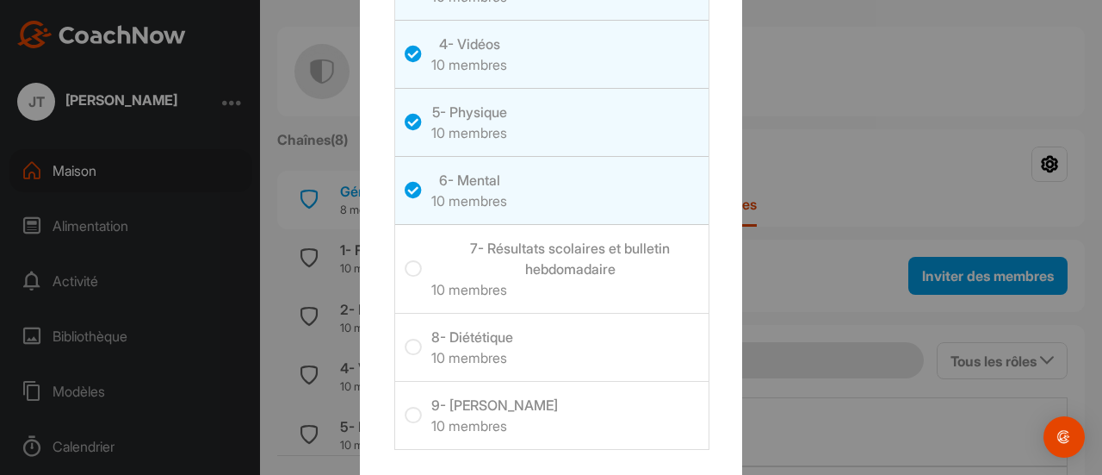
click at [405, 274] on icon at bounding box center [413, 268] width 17 height 17
click at [405, 260] on input "checkbox" at bounding box center [405, 260] width 0 height 0
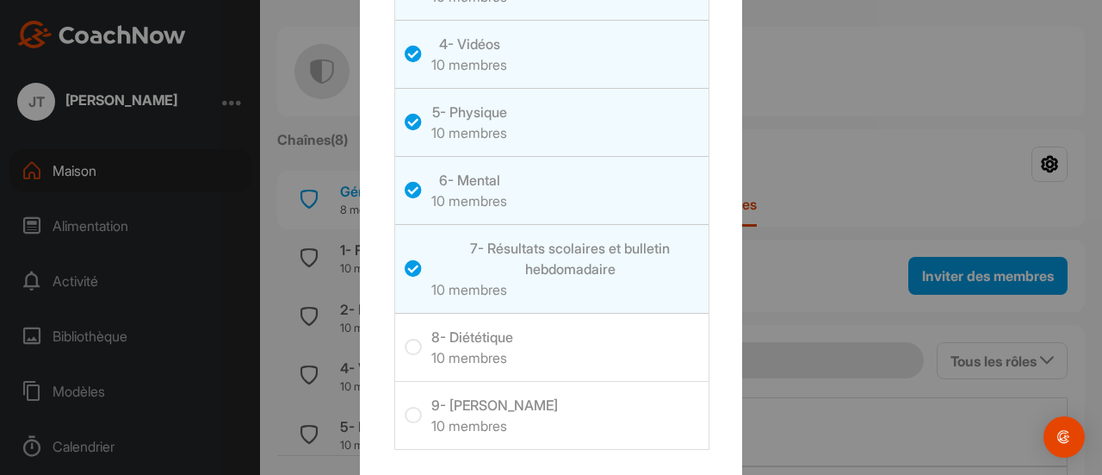
scroll to position [248, 0]
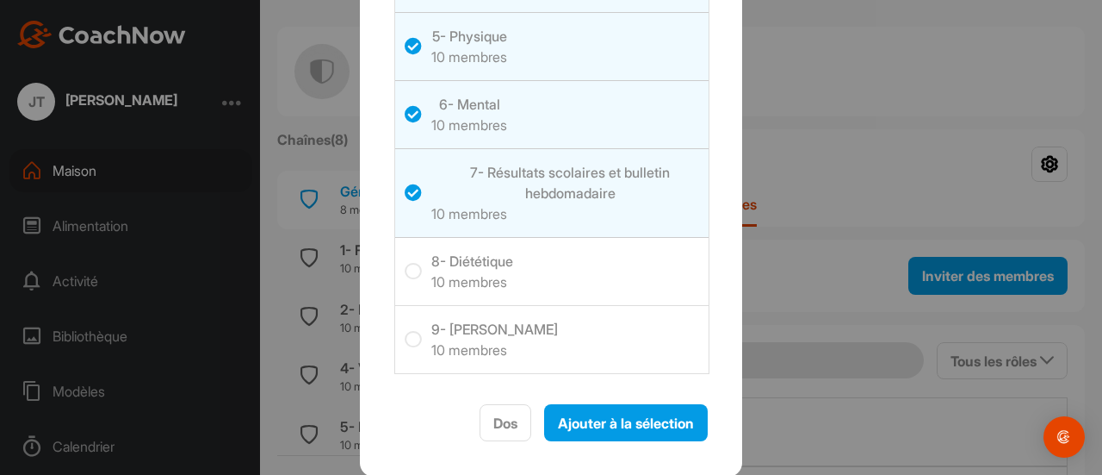
click at [405, 275] on icon at bounding box center [413, 271] width 17 height 17
click at [405, 263] on input "checkbox" at bounding box center [405, 263] width 0 height 0
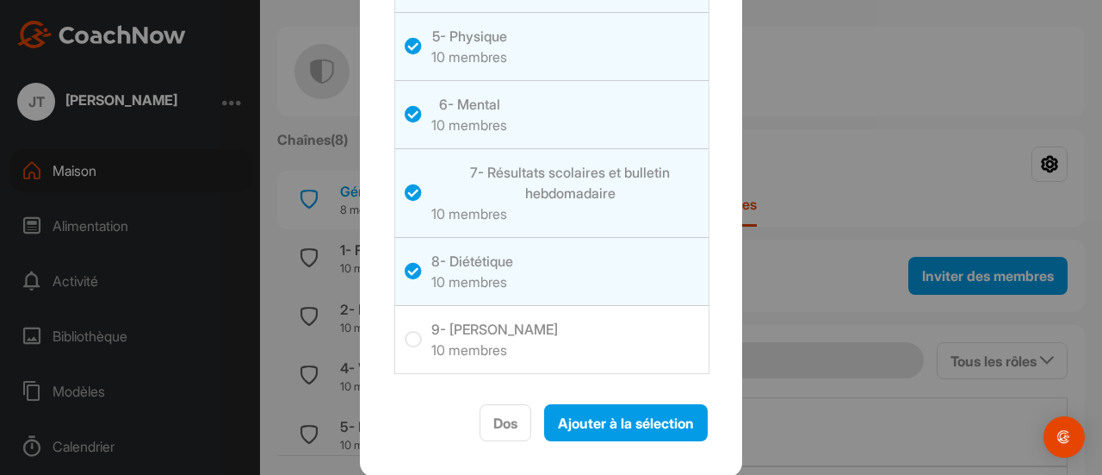
click at [405, 345] on icon at bounding box center [413, 339] width 17 height 17
click at [405, 331] on input "checkbox" at bounding box center [405, 331] width 0 height 0
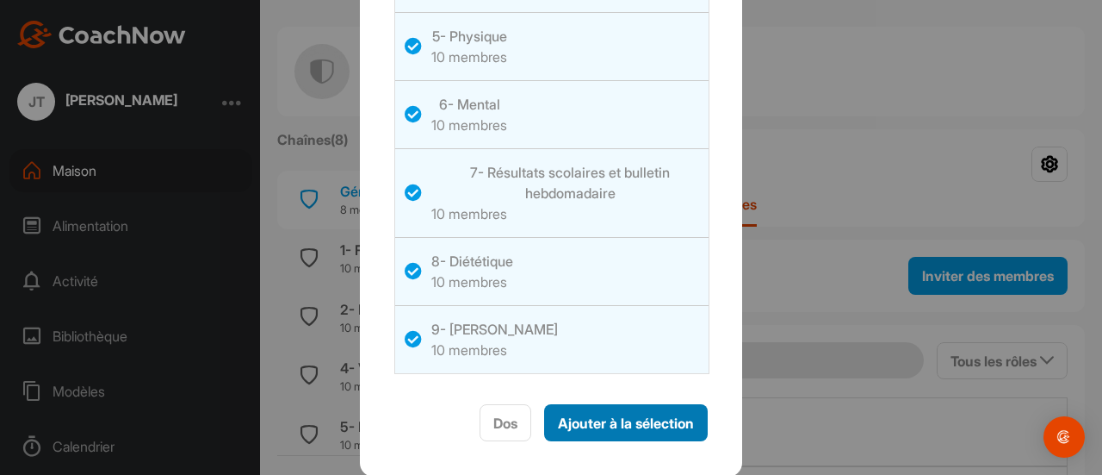
click at [601, 419] on font "Ajouter à la sélection" at bounding box center [626, 422] width 136 height 17
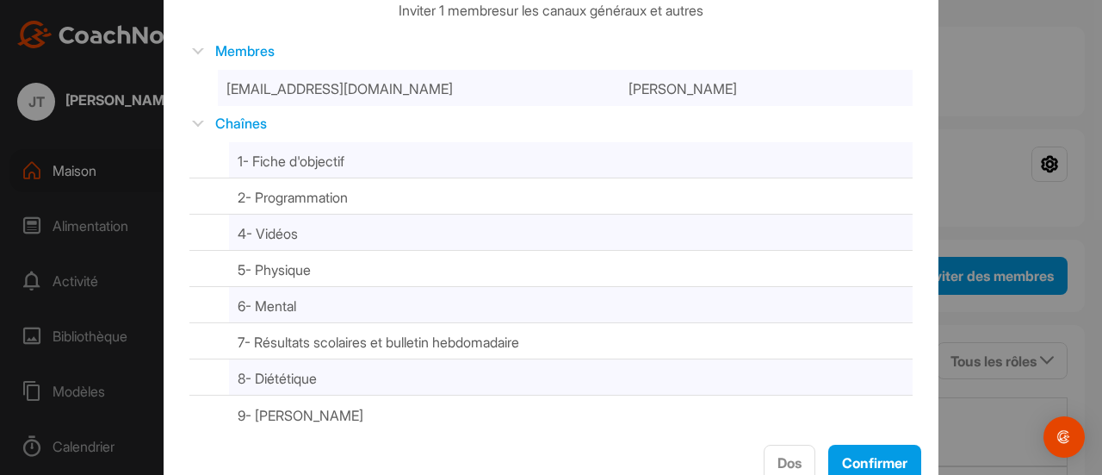
scroll to position [86, 0]
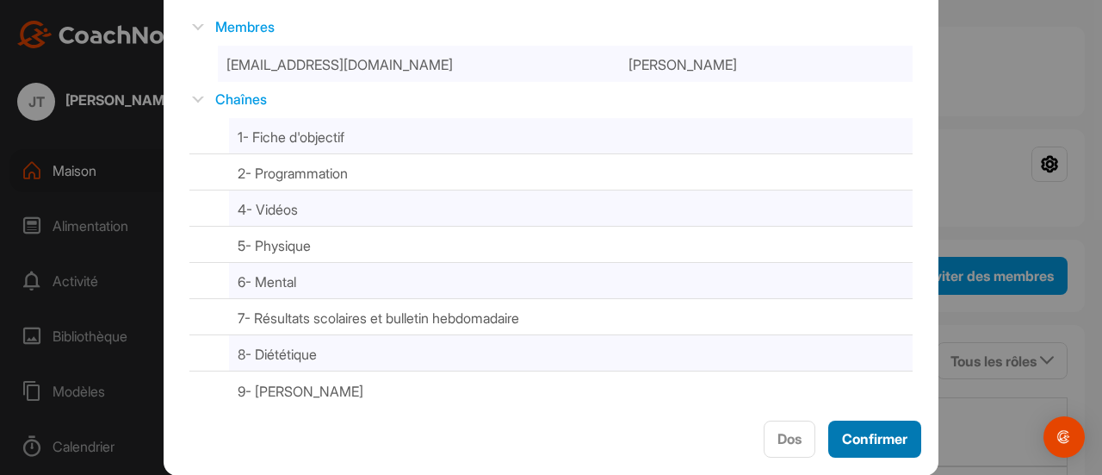
click at [856, 436] on font "Confirmer" at bounding box center [874, 438] width 65 height 17
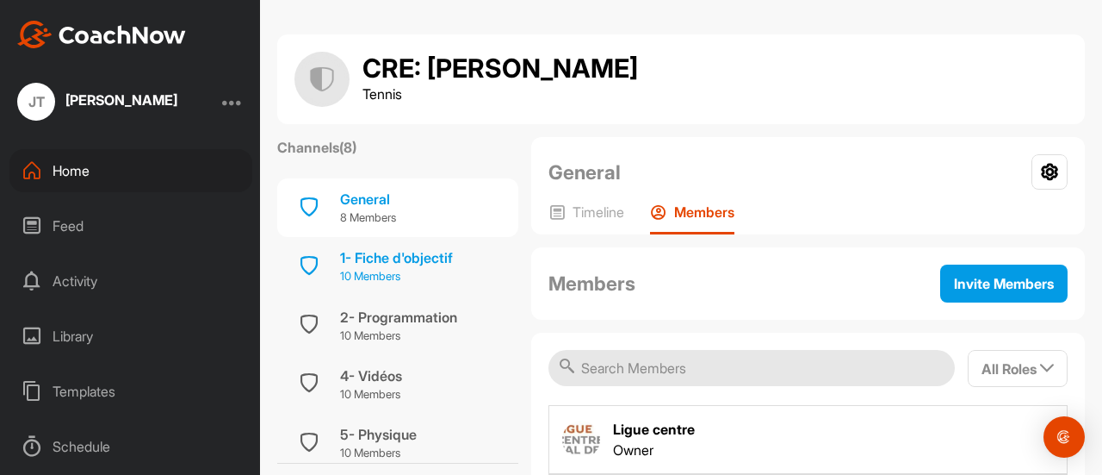
click at [359, 274] on p "10 Members" at bounding box center [396, 276] width 113 height 17
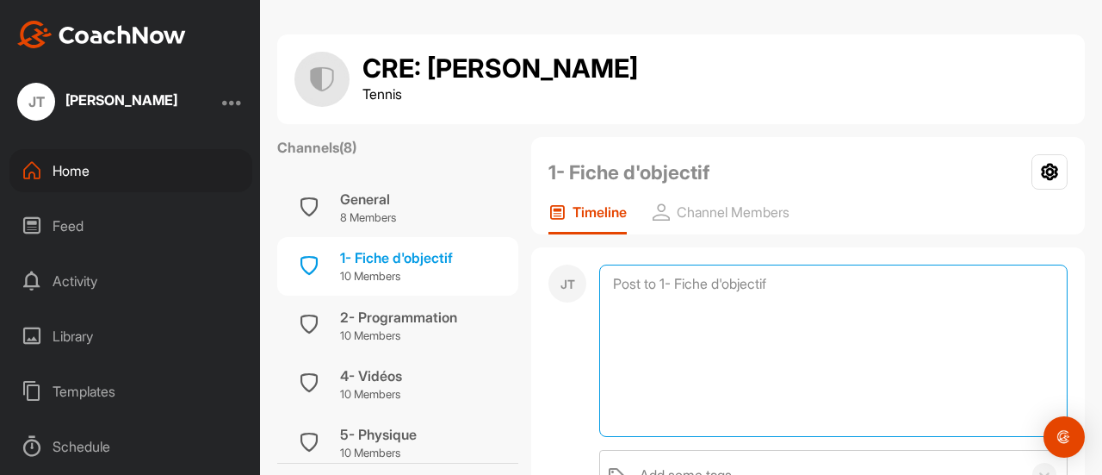
click at [651, 276] on textarea at bounding box center [833, 350] width 469 height 172
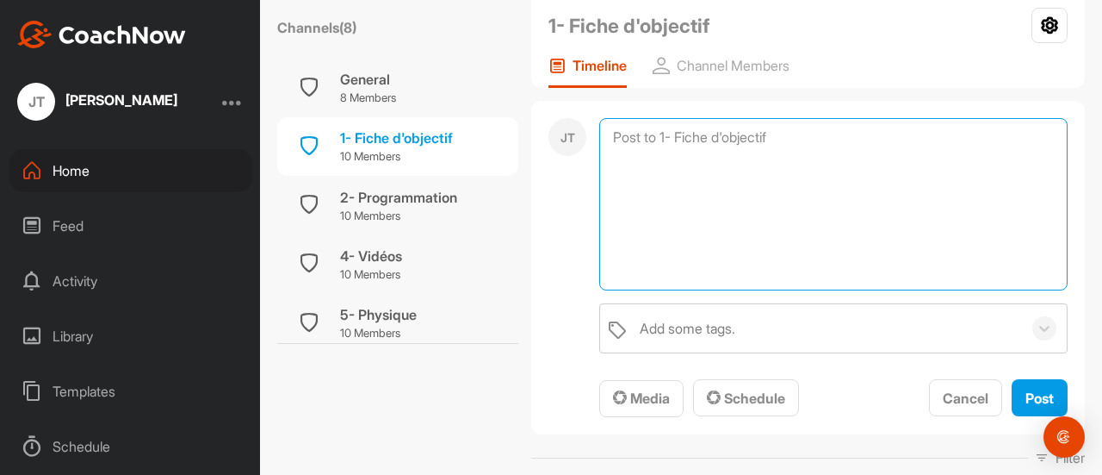
scroll to position [172, 0]
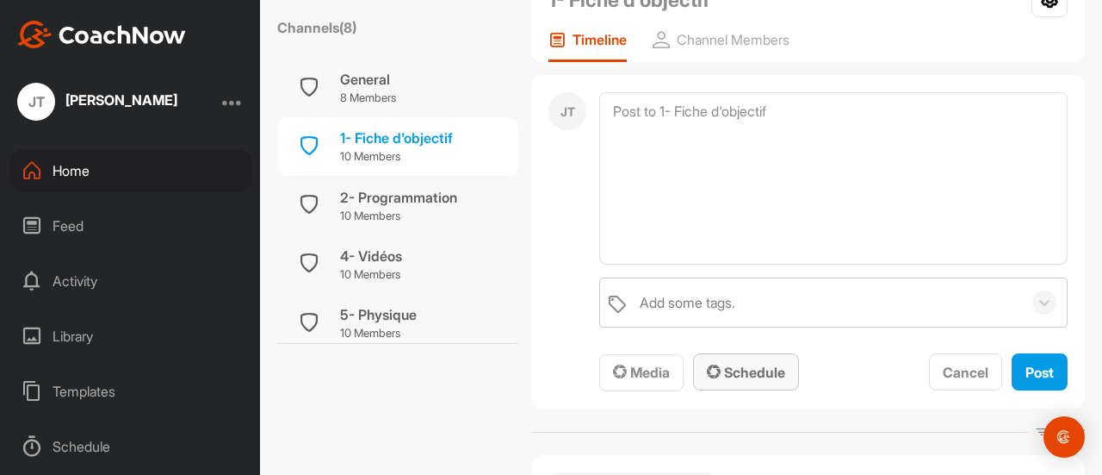
click at [765, 370] on span "Schedule" at bounding box center [746, 371] width 78 height 17
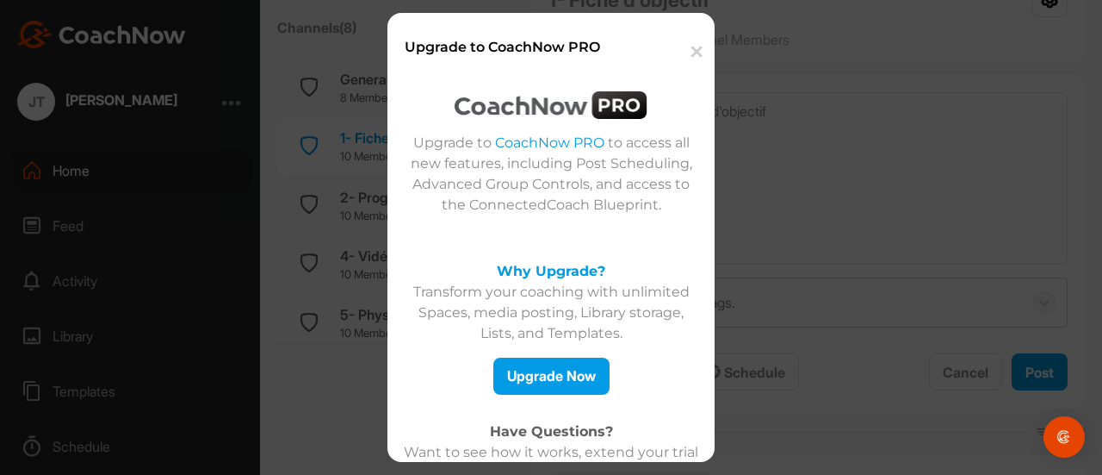
click at [695, 53] on button "✕" at bounding box center [695, 52] width 38 height 53
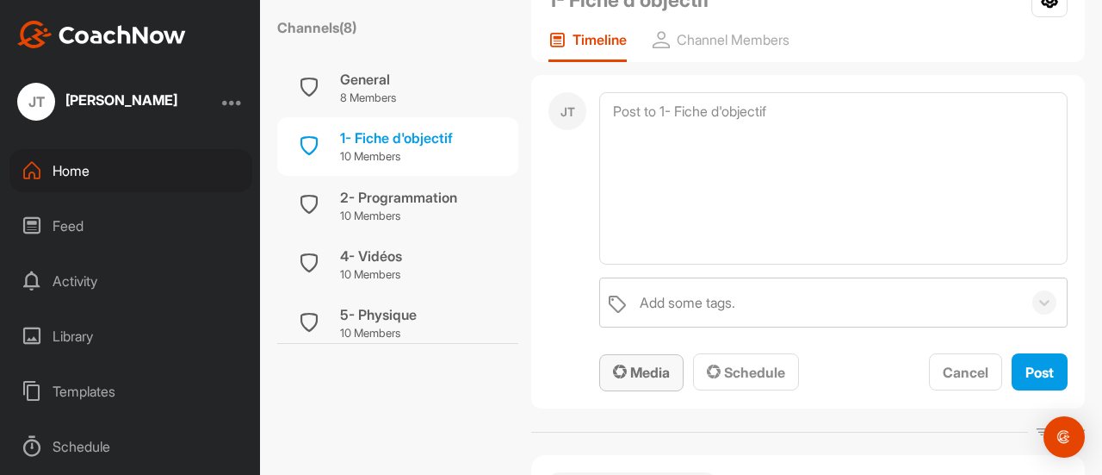
click at [674, 368] on button "Media" at bounding box center [641, 372] width 84 height 37
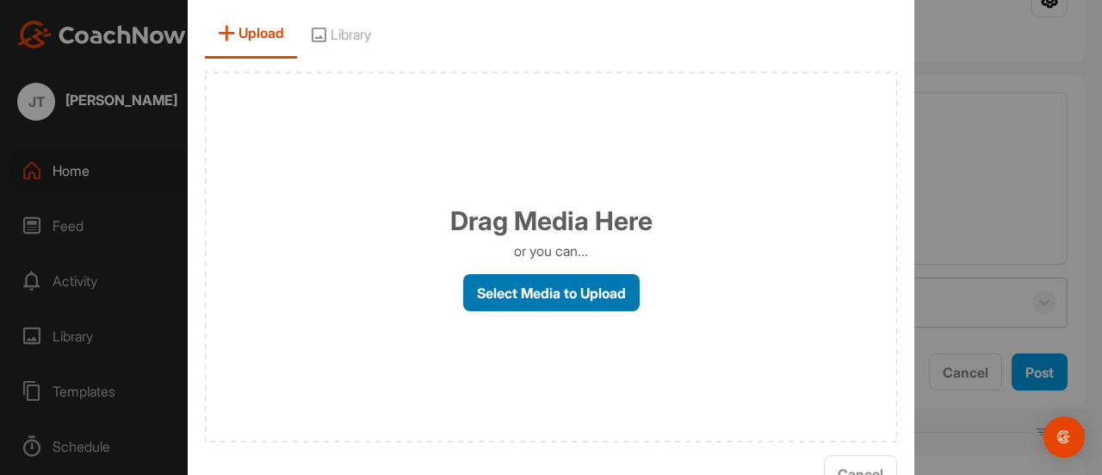
click at [565, 298] on label "Select Media to Upload" at bounding box center [551, 292] width 177 height 37
click at [0, 0] on input "Select Media to Upload" at bounding box center [0, 0] width 0 height 0
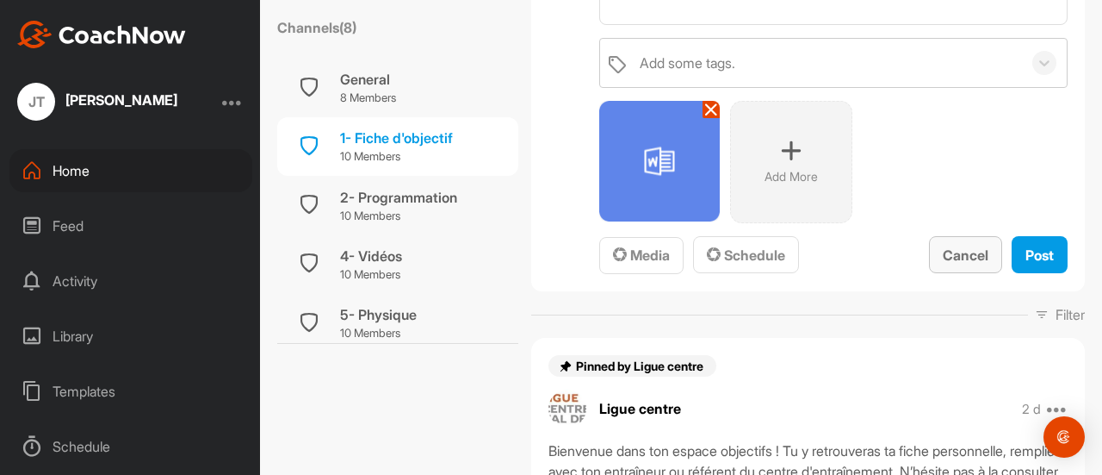
scroll to position [431, 0]
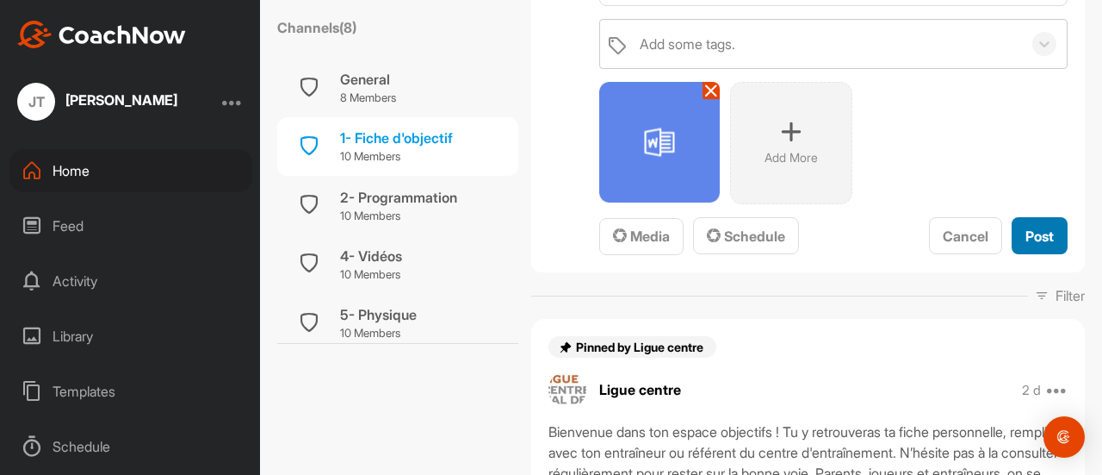
click at [1028, 233] on span "Post" at bounding box center [1040, 235] width 28 height 17
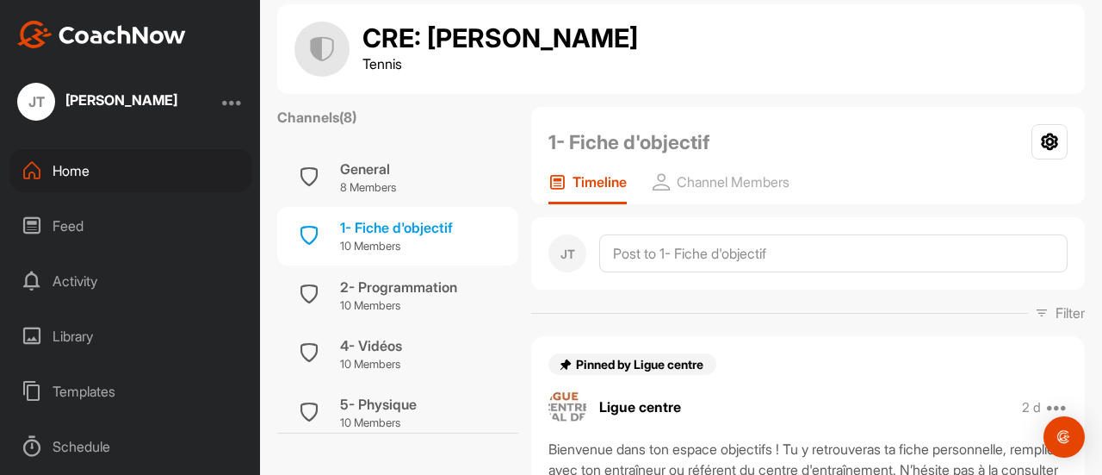
scroll to position [6, 0]
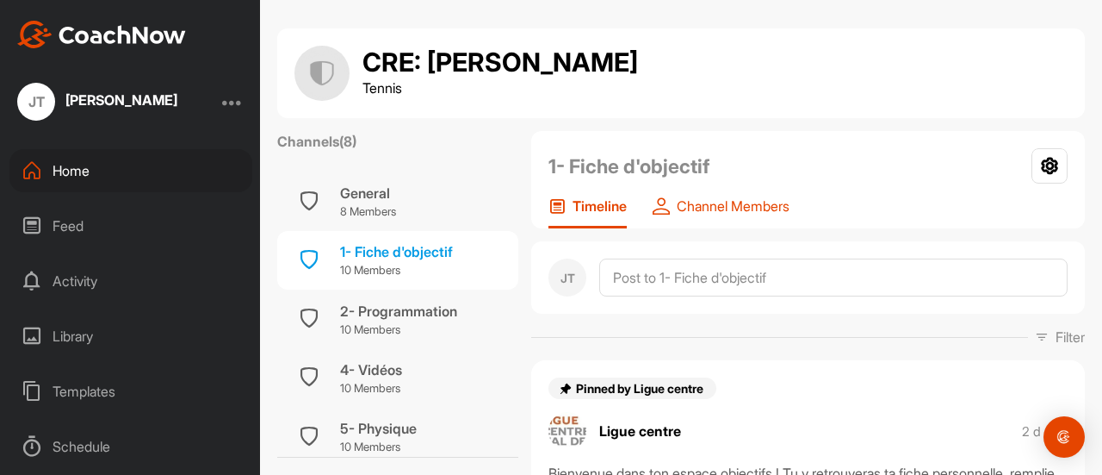
click at [753, 208] on p "Channel Members" at bounding box center [733, 205] width 113 height 17
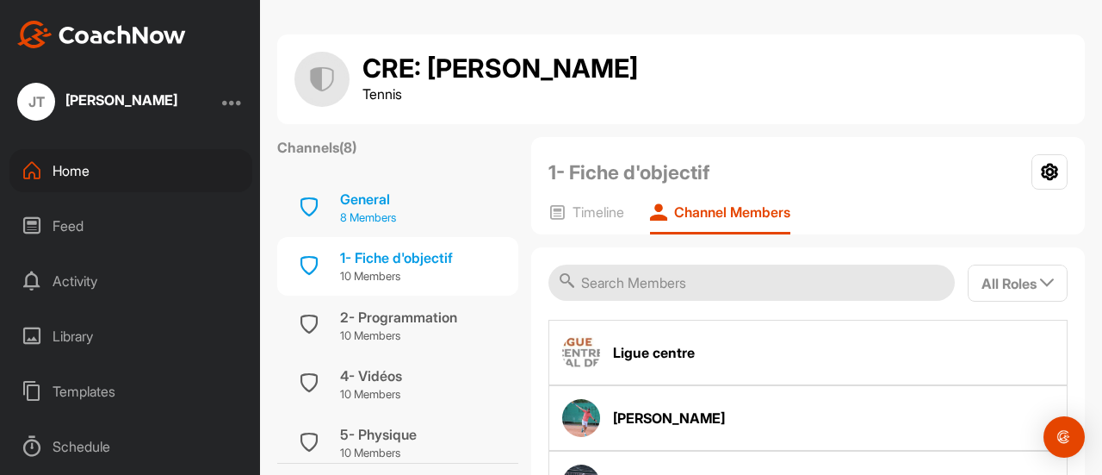
click at [384, 211] on p "8 Members" at bounding box center [368, 217] width 56 height 17
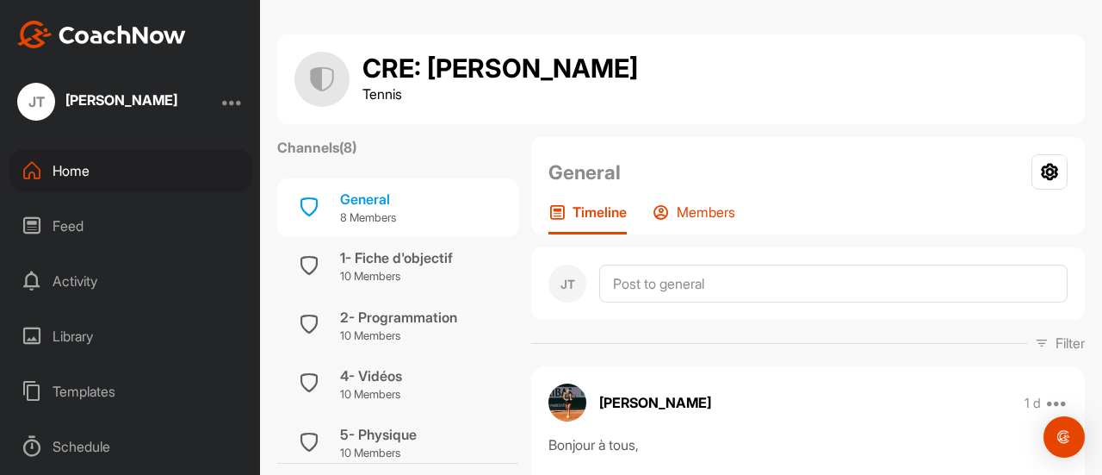
click at [721, 207] on p "Members" at bounding box center [706, 211] width 59 height 17
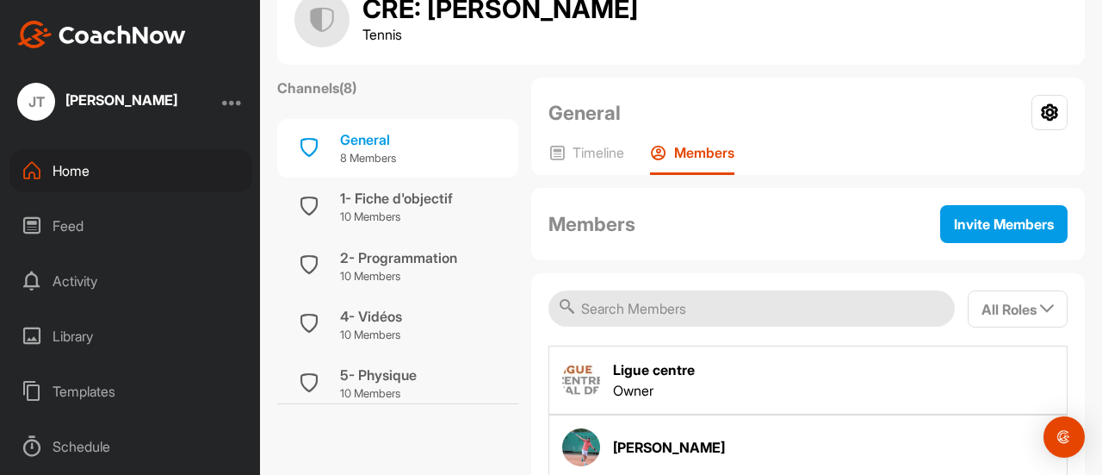
scroll to position [86, 0]
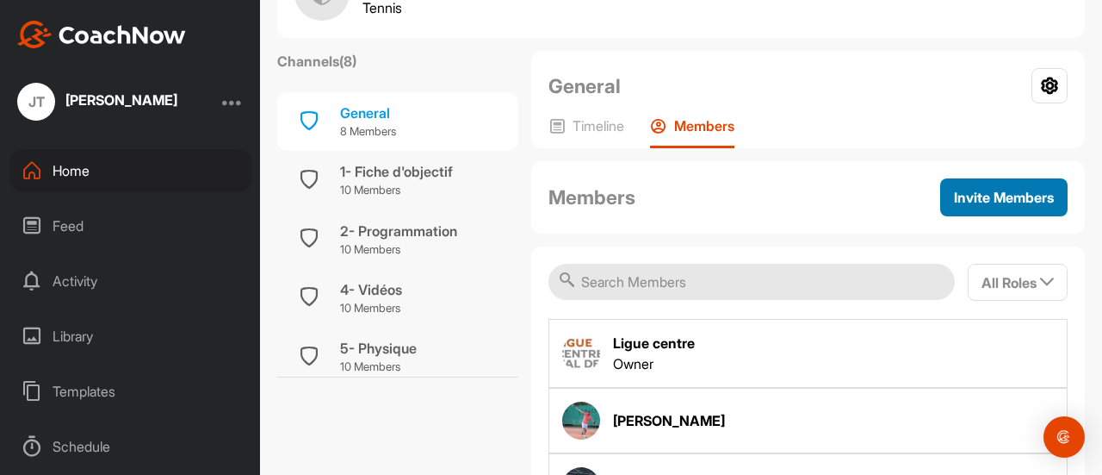
click at [964, 192] on span "Invite Members" at bounding box center [1004, 197] width 100 height 17
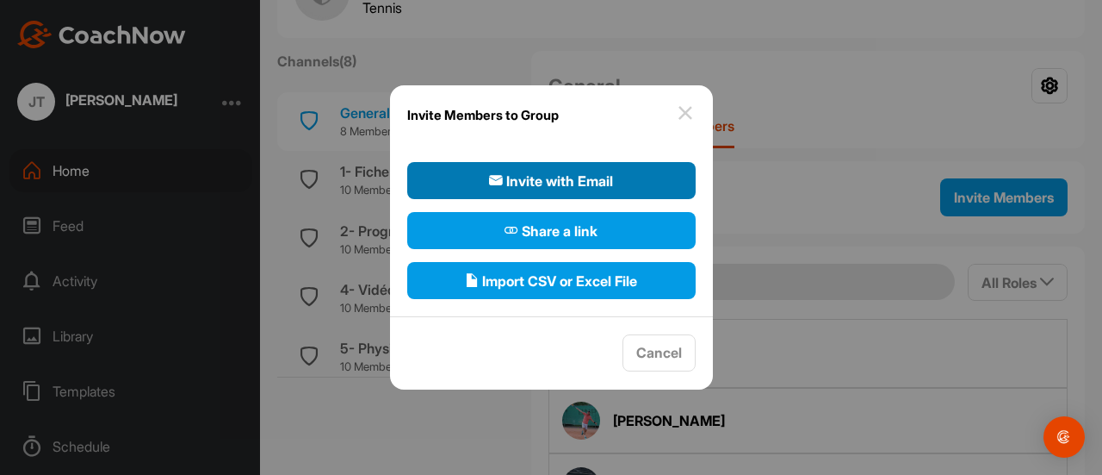
click at [562, 171] on span "Invite with Email" at bounding box center [551, 181] width 124 height 21
select select"] "player"
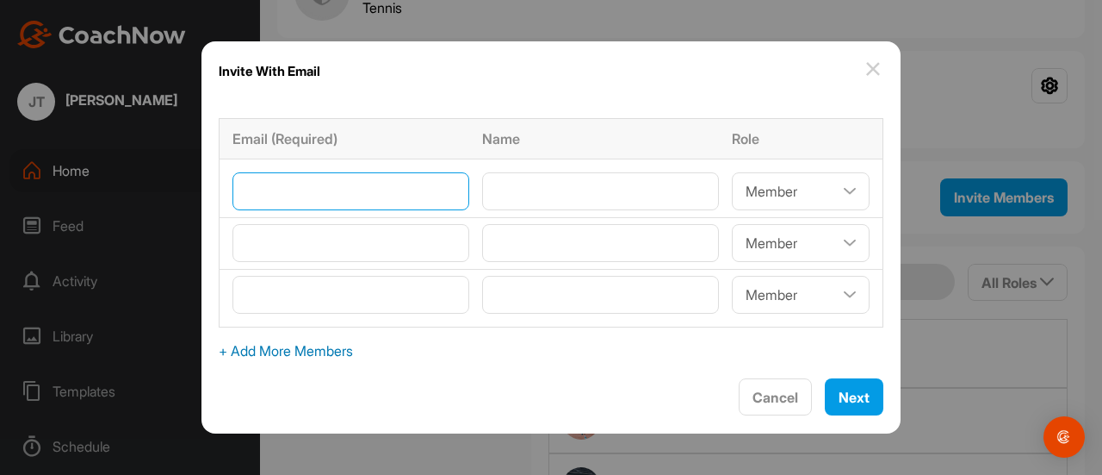
click at [400, 206] on input"] "email" at bounding box center [351, 191] width 237 height 38
type input"] "[EMAIL_ADDRESS][DOMAIN_NAME]"
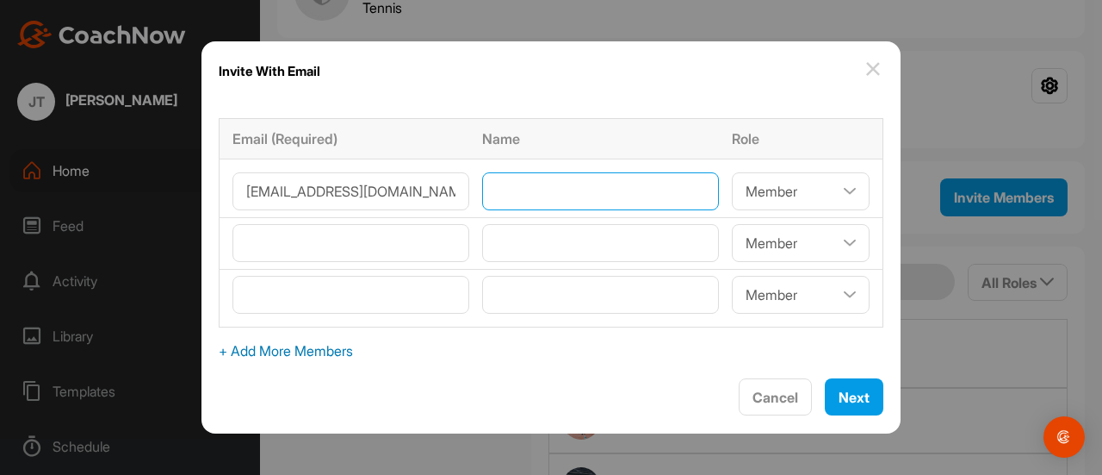
click at [521, 202] on input"] "text" at bounding box center [600, 191] width 237 height 38
type input"] "[PERSON_NAME]"
click at [844, 399] on span "Next" at bounding box center [854, 396] width 31 height 17
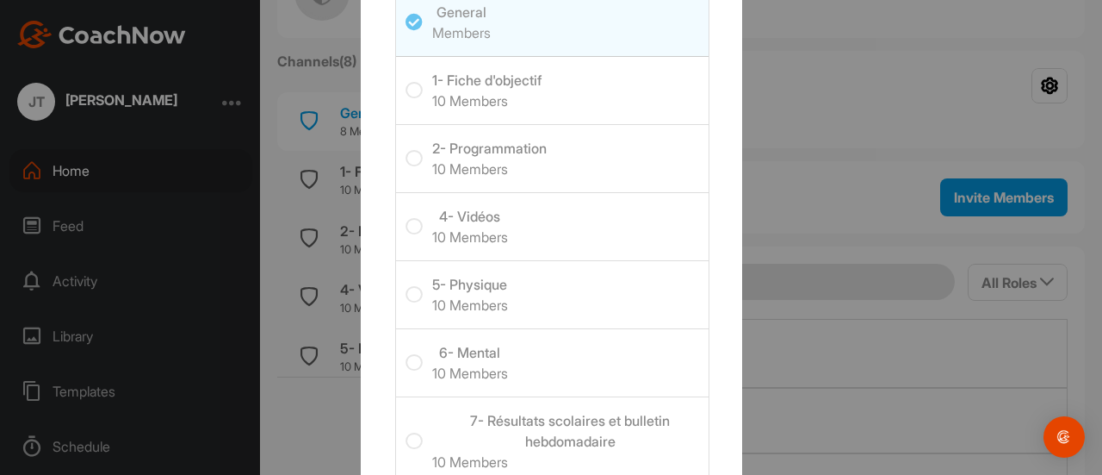
click at [406, 94] on icon at bounding box center [414, 90] width 17 height 17
click at [406, 82] on input "checkbox" at bounding box center [406, 82] width 0 height 0
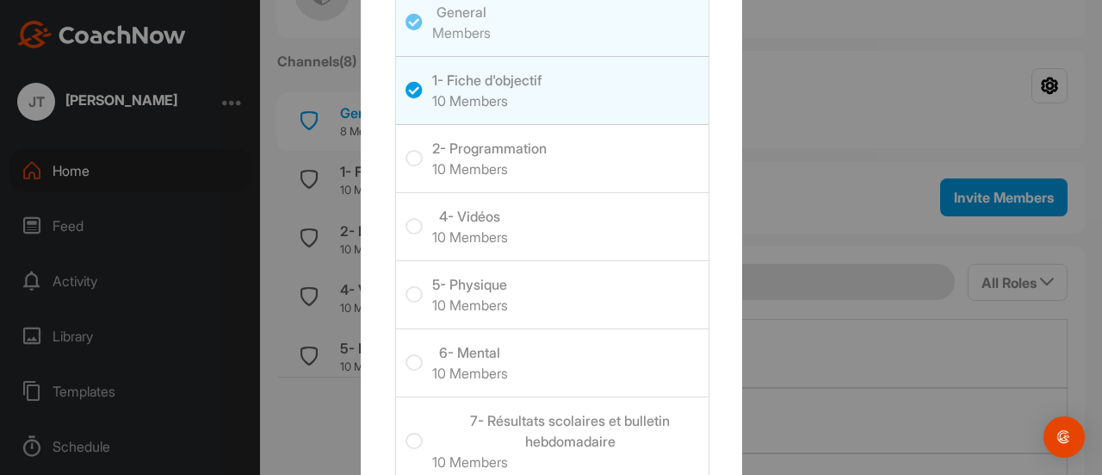
click at [406, 165] on icon at bounding box center [414, 158] width 17 height 17
click at [406, 150] on input "checkbox" at bounding box center [406, 150] width 0 height 0
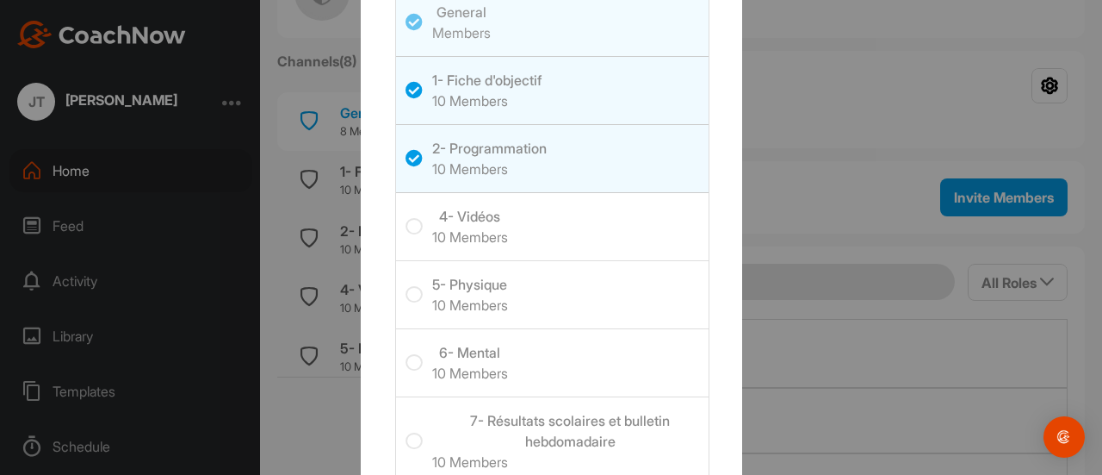
click at [407, 229] on icon at bounding box center [414, 226] width 17 height 17
click at [406, 218] on input "checkbox" at bounding box center [406, 218] width 0 height 0
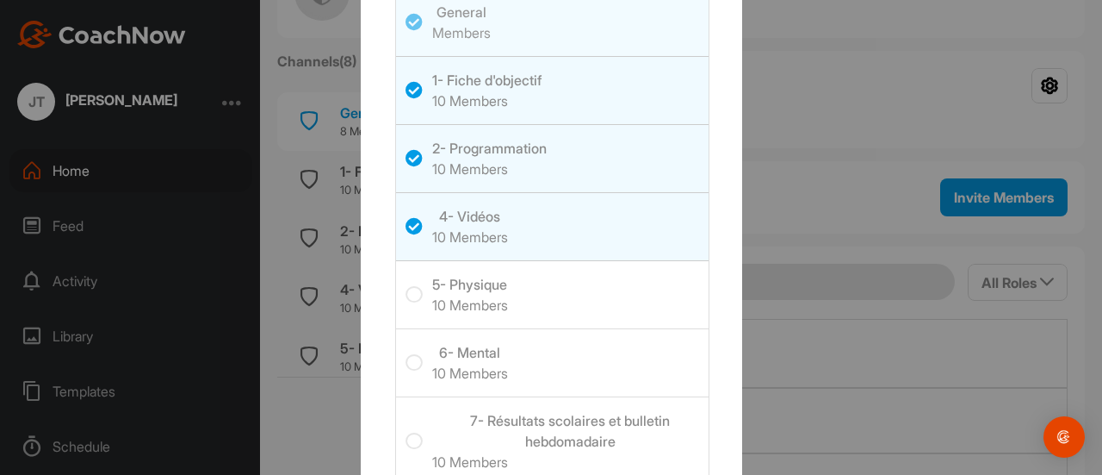
click at [406, 299] on icon at bounding box center [414, 294] width 17 height 17
click at [406, 286] on input "checkbox" at bounding box center [406, 286] width 0 height 0
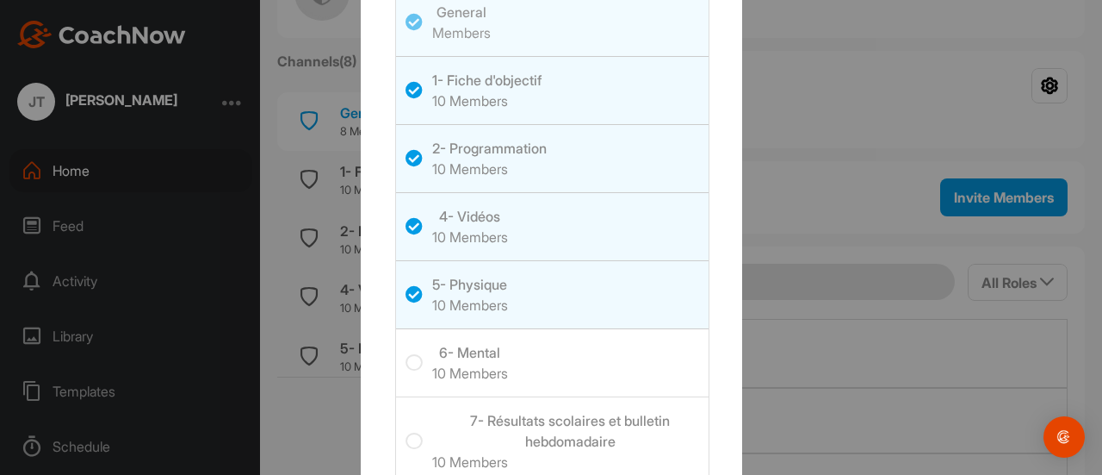
click at [406, 357] on icon at bounding box center [414, 362] width 17 height 17
click at [406, 354] on input "checkbox" at bounding box center [406, 354] width 0 height 0
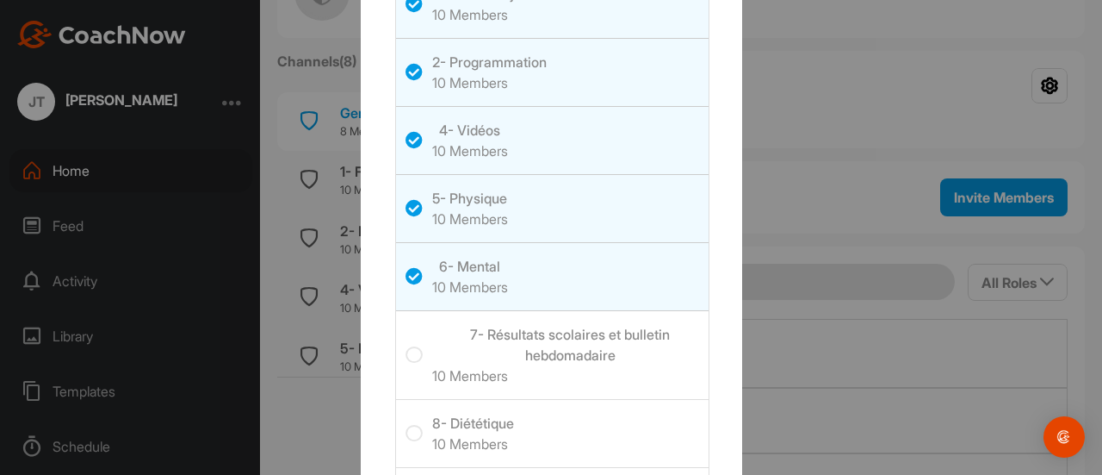
click at [406, 360] on icon at bounding box center [414, 354] width 17 height 17
click at [406, 346] on input "checkbox" at bounding box center [406, 346] width 0 height 0
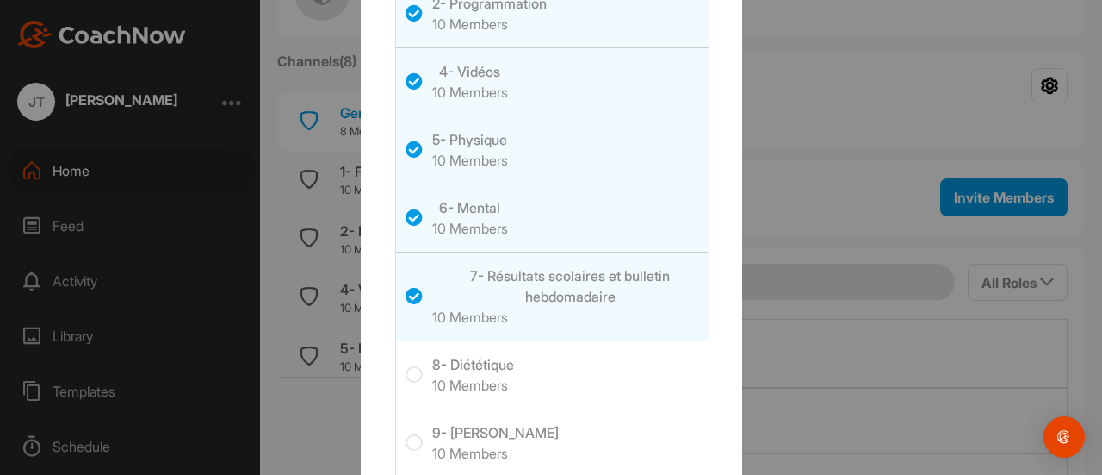
scroll to position [172, 0]
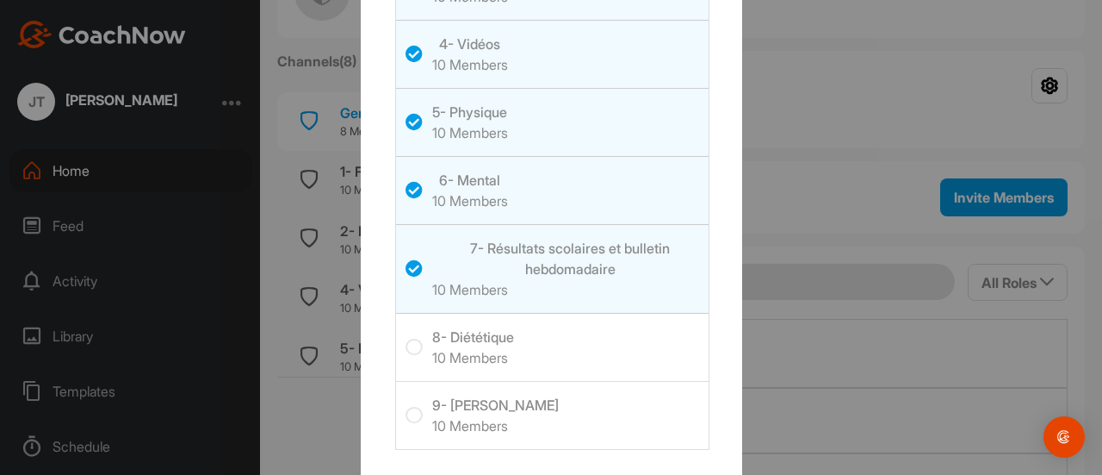
click at [406, 351] on icon at bounding box center [414, 346] width 17 height 17
click at [406, 338] on input "checkbox" at bounding box center [406, 338] width 0 height 0
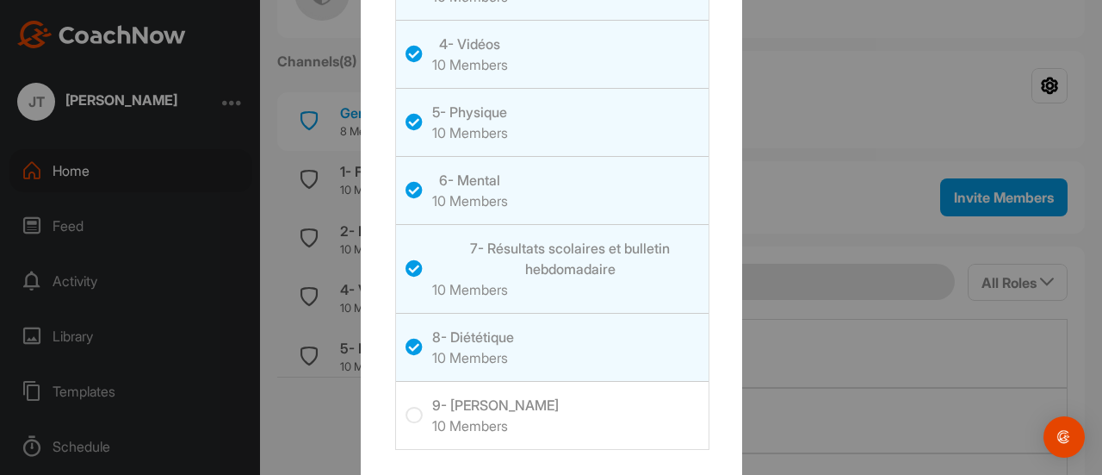
click at [406, 410] on icon at bounding box center [414, 415] width 17 height 17
click at [406, 407] on input "checkbox" at bounding box center [406, 407] width 0 height 0
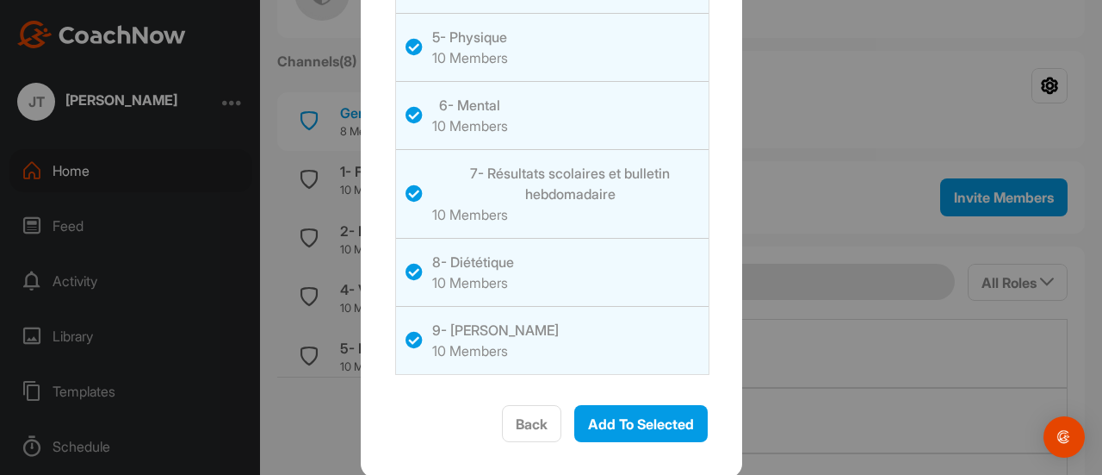
scroll to position [248, 0]
click at [622, 418] on span "Add To Selected" at bounding box center [641, 422] width 106 height 17
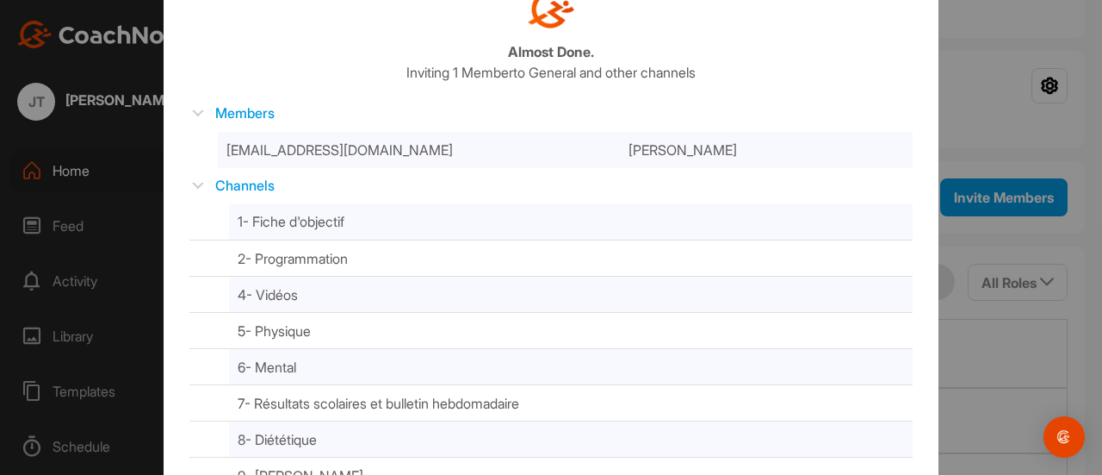
scroll to position [86, 0]
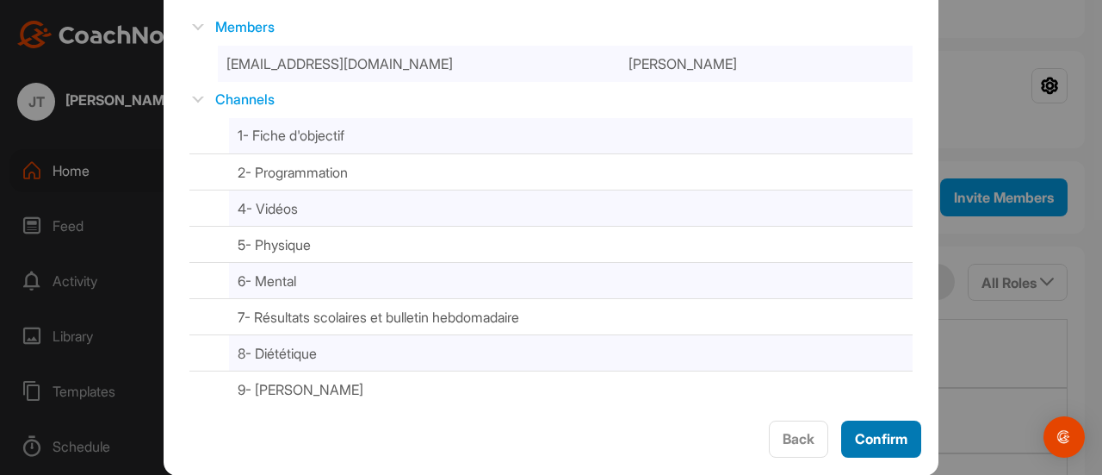
click at [876, 438] on span "Confirm" at bounding box center [881, 438] width 53 height 17
